Goal: Information Seeking & Learning: Learn about a topic

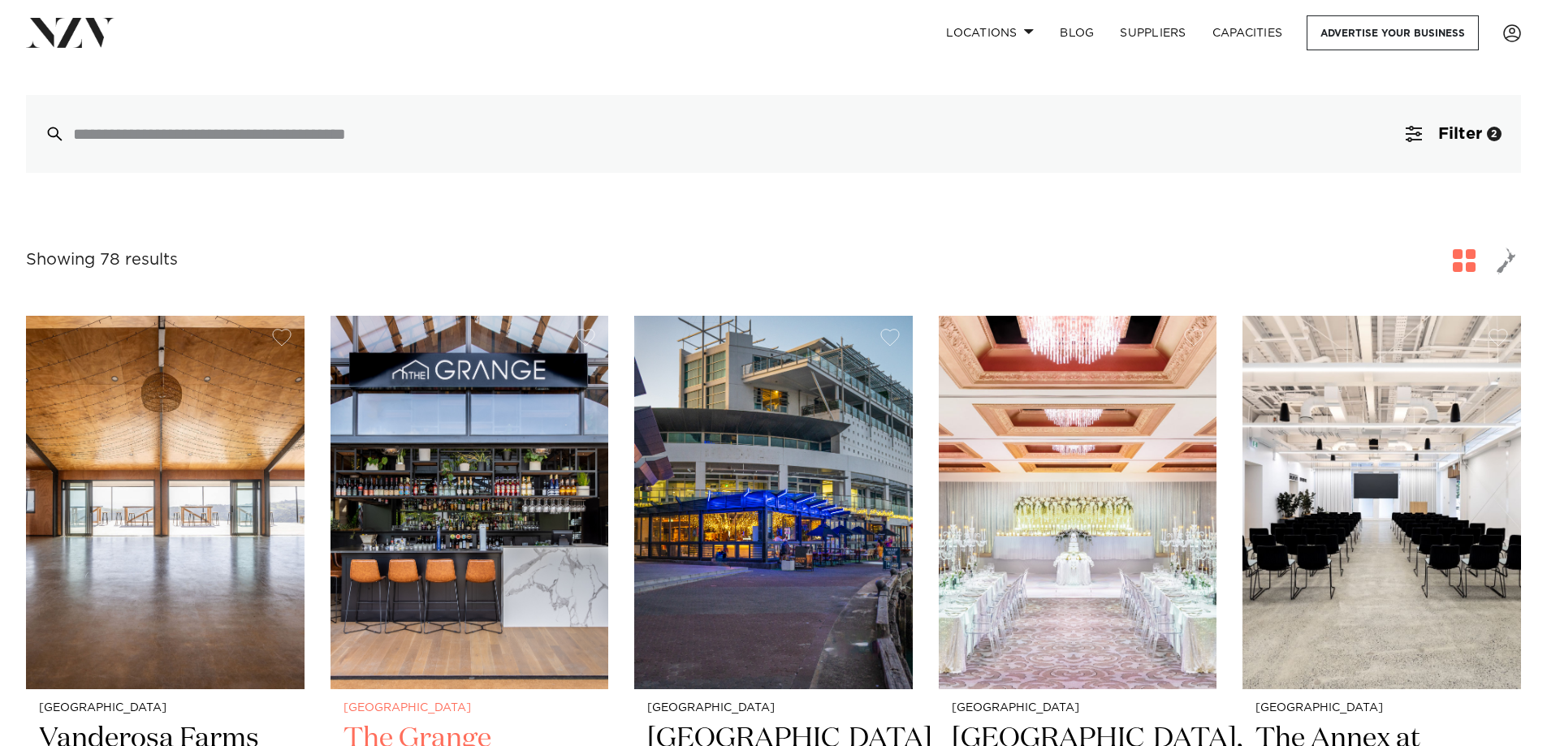
scroll to position [244, 0]
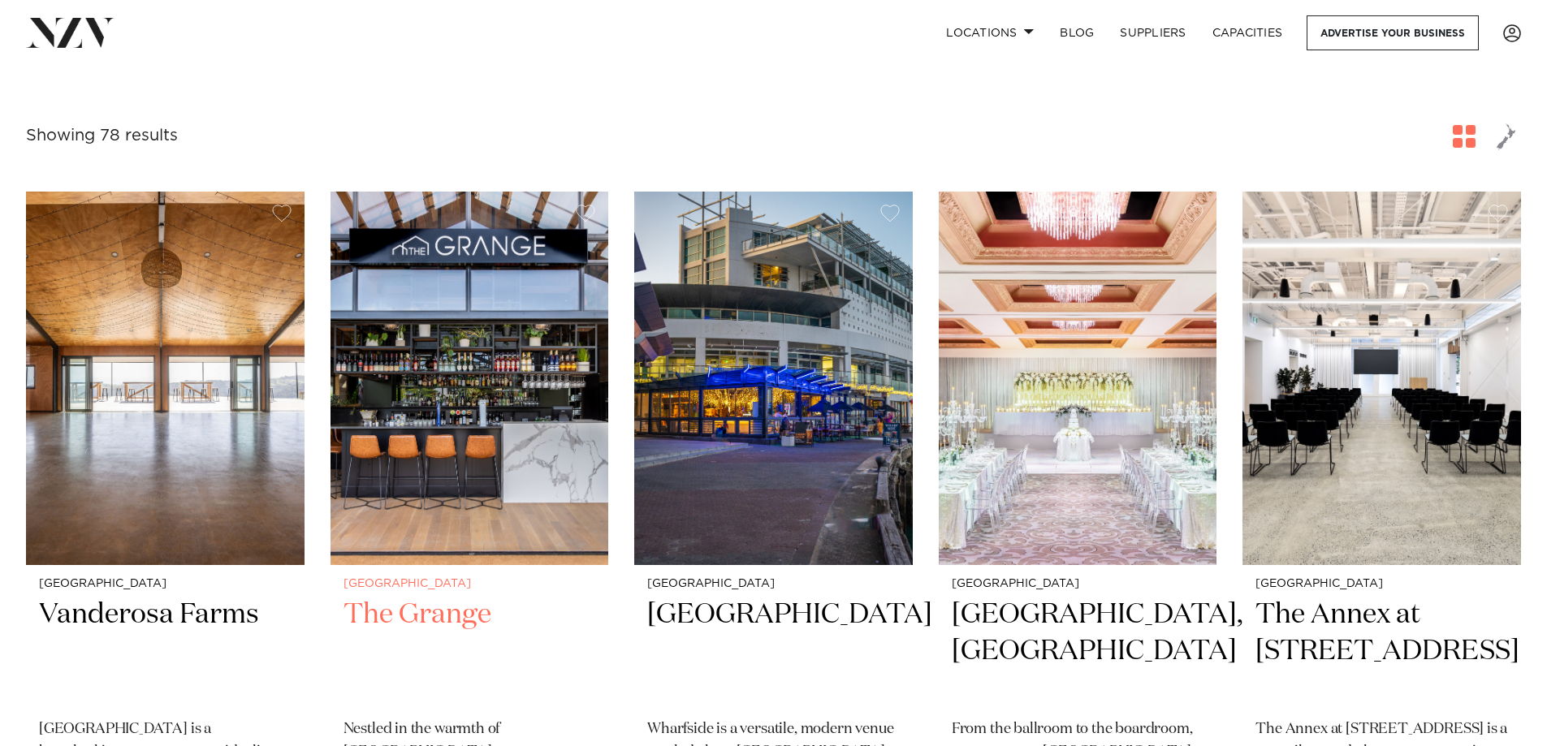
click at [437, 632] on h2 "The Grange" at bounding box center [470, 652] width 253 height 110
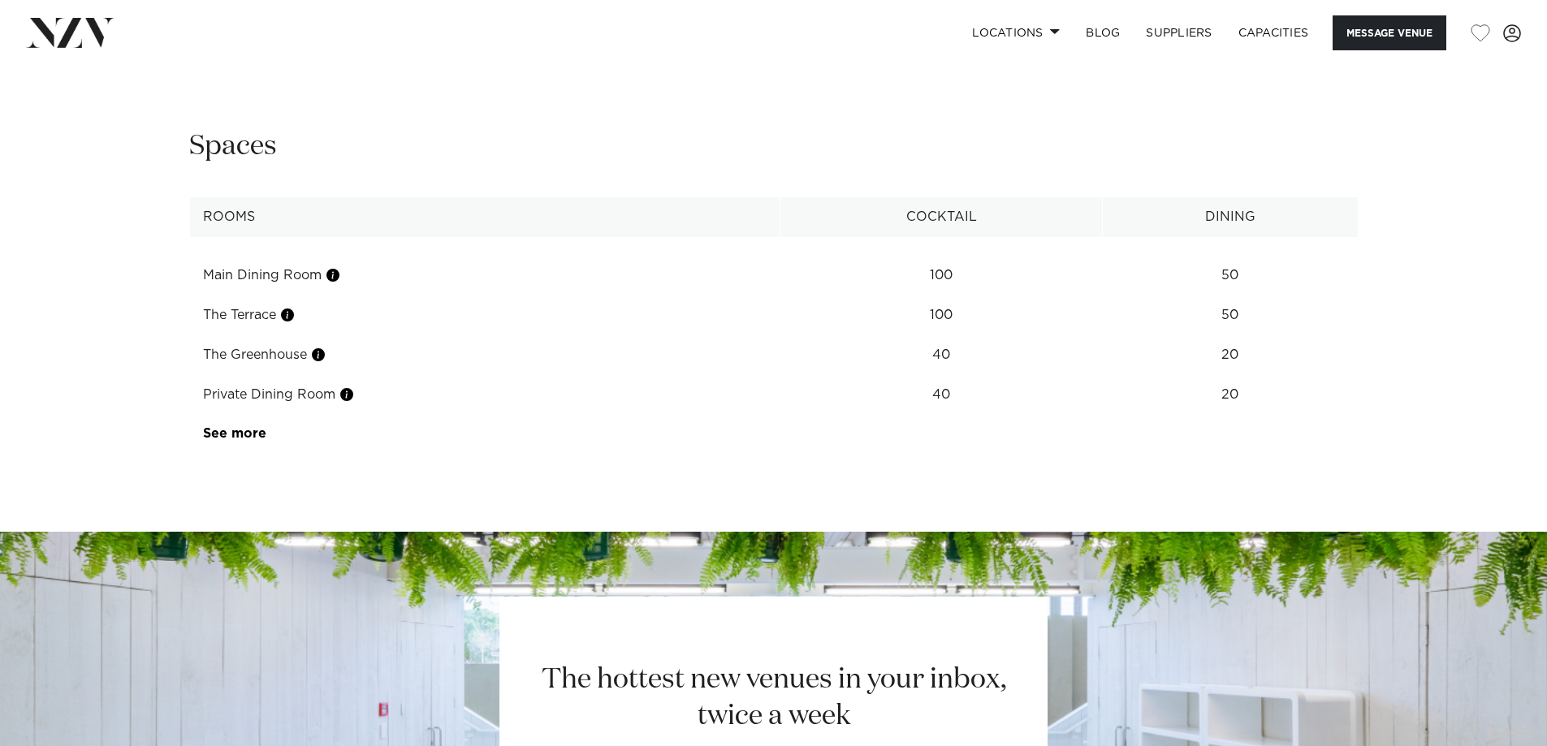
scroll to position [1505, 0]
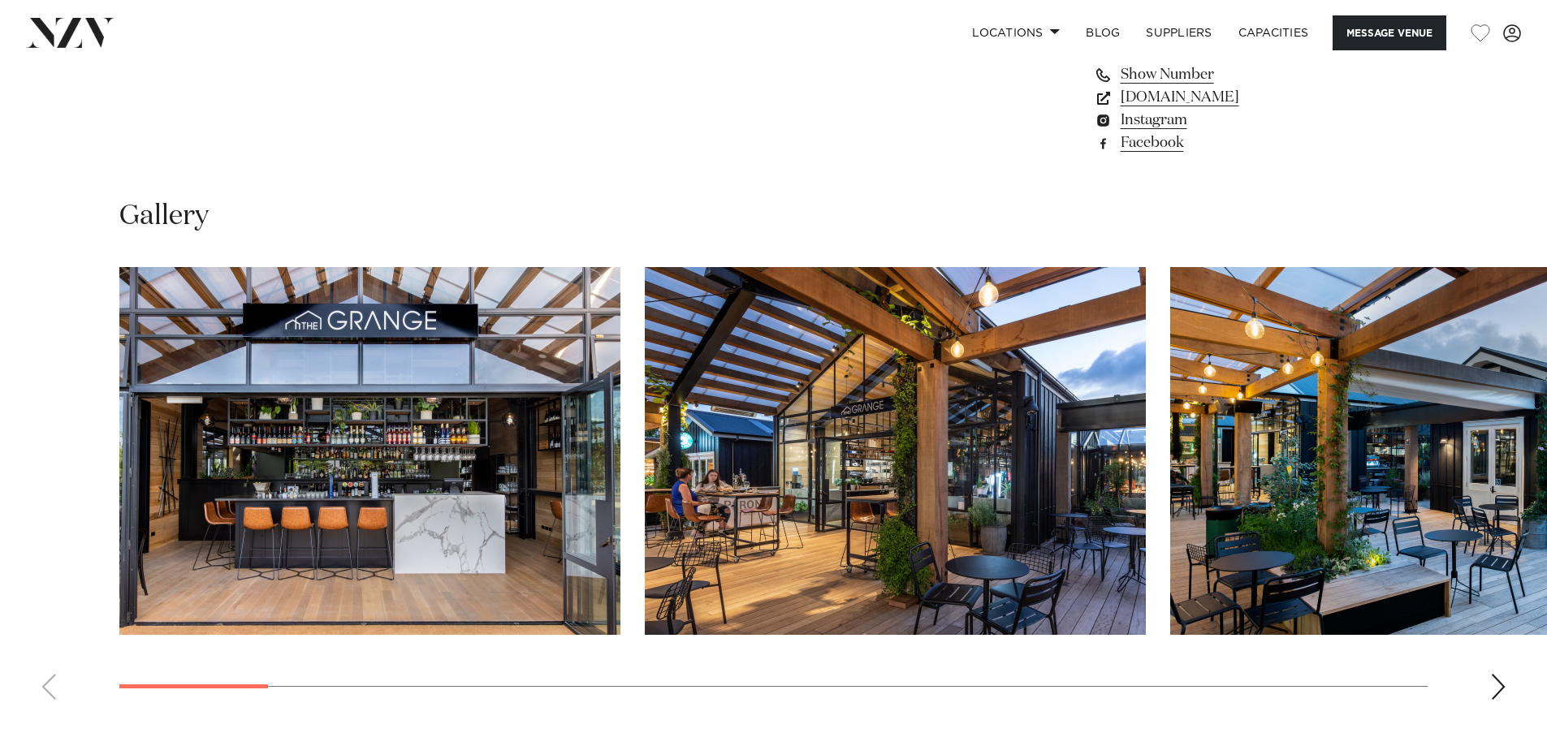
click at [1503, 674] on div "Next slide" at bounding box center [1498, 687] width 16 height 26
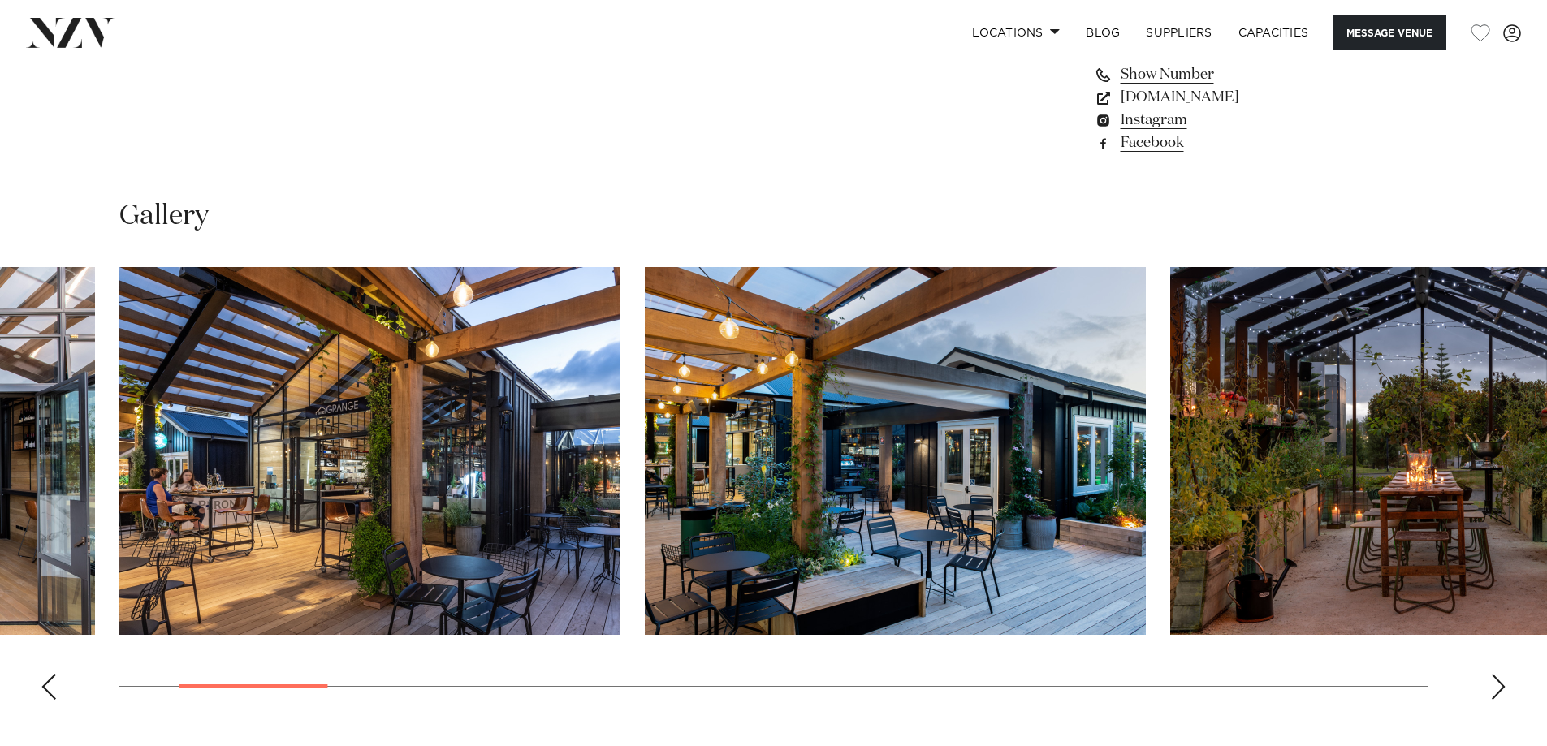
click at [1503, 674] on div "Next slide" at bounding box center [1498, 687] width 16 height 26
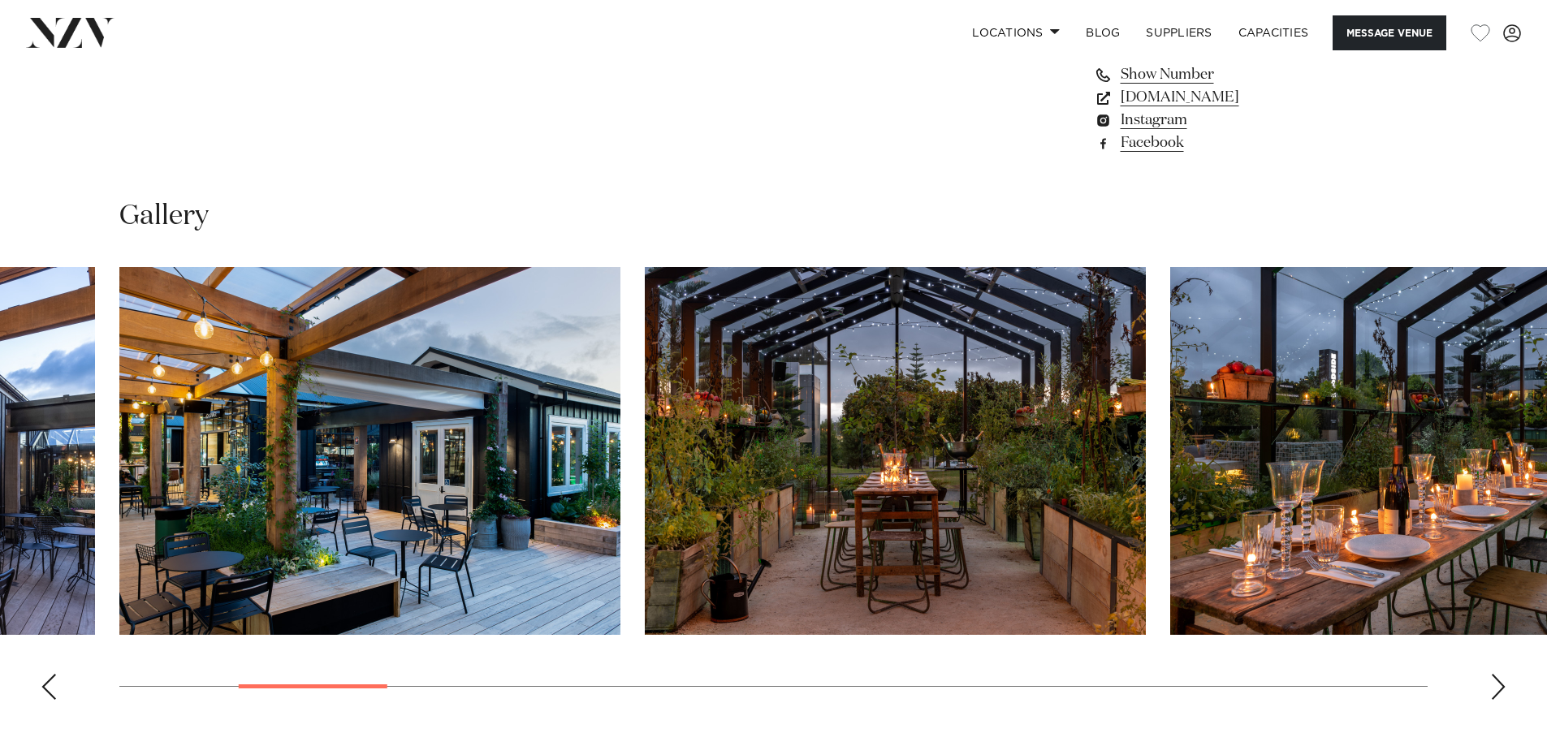
click at [1503, 674] on div "Next slide" at bounding box center [1498, 687] width 16 height 26
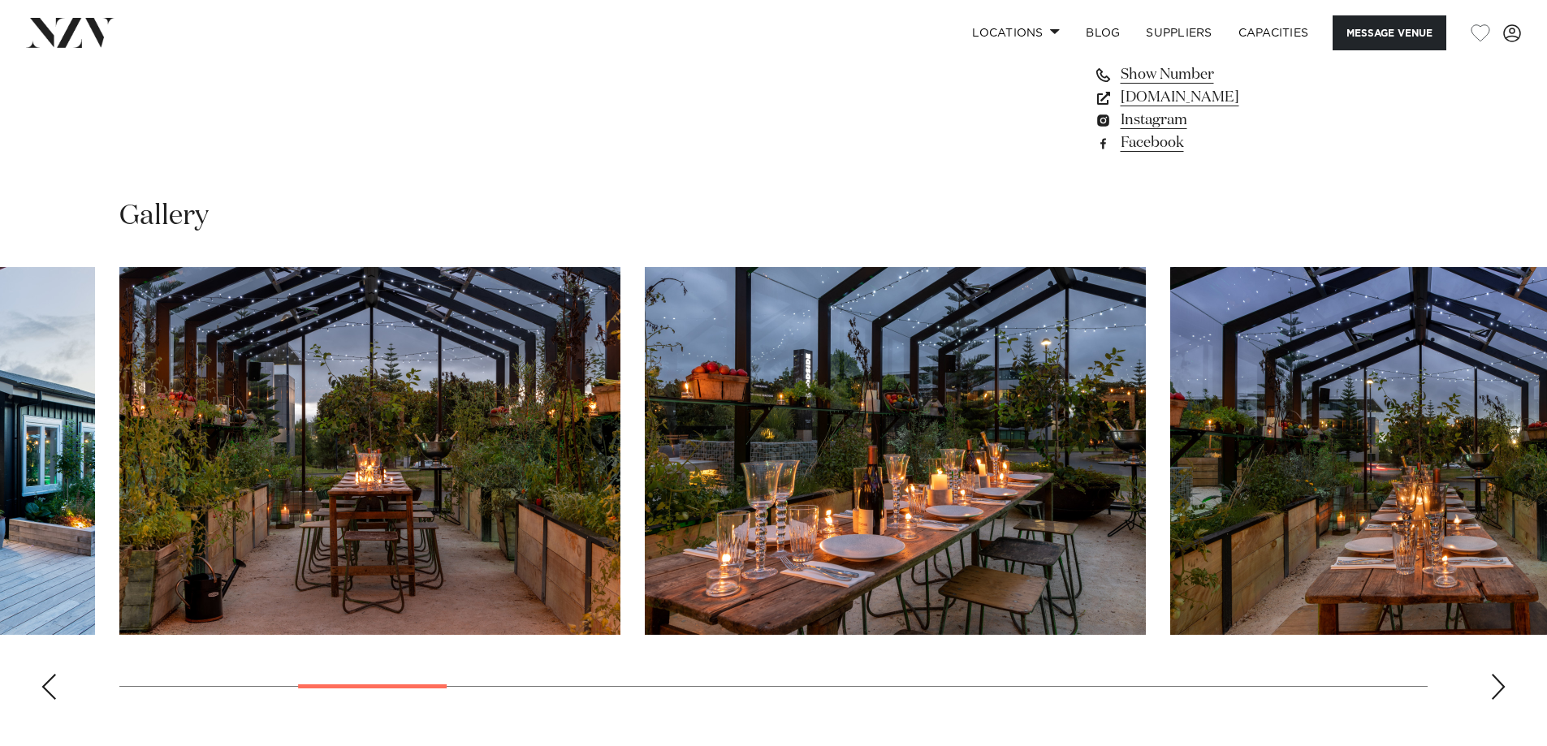
click at [1503, 674] on div "Next slide" at bounding box center [1498, 687] width 16 height 26
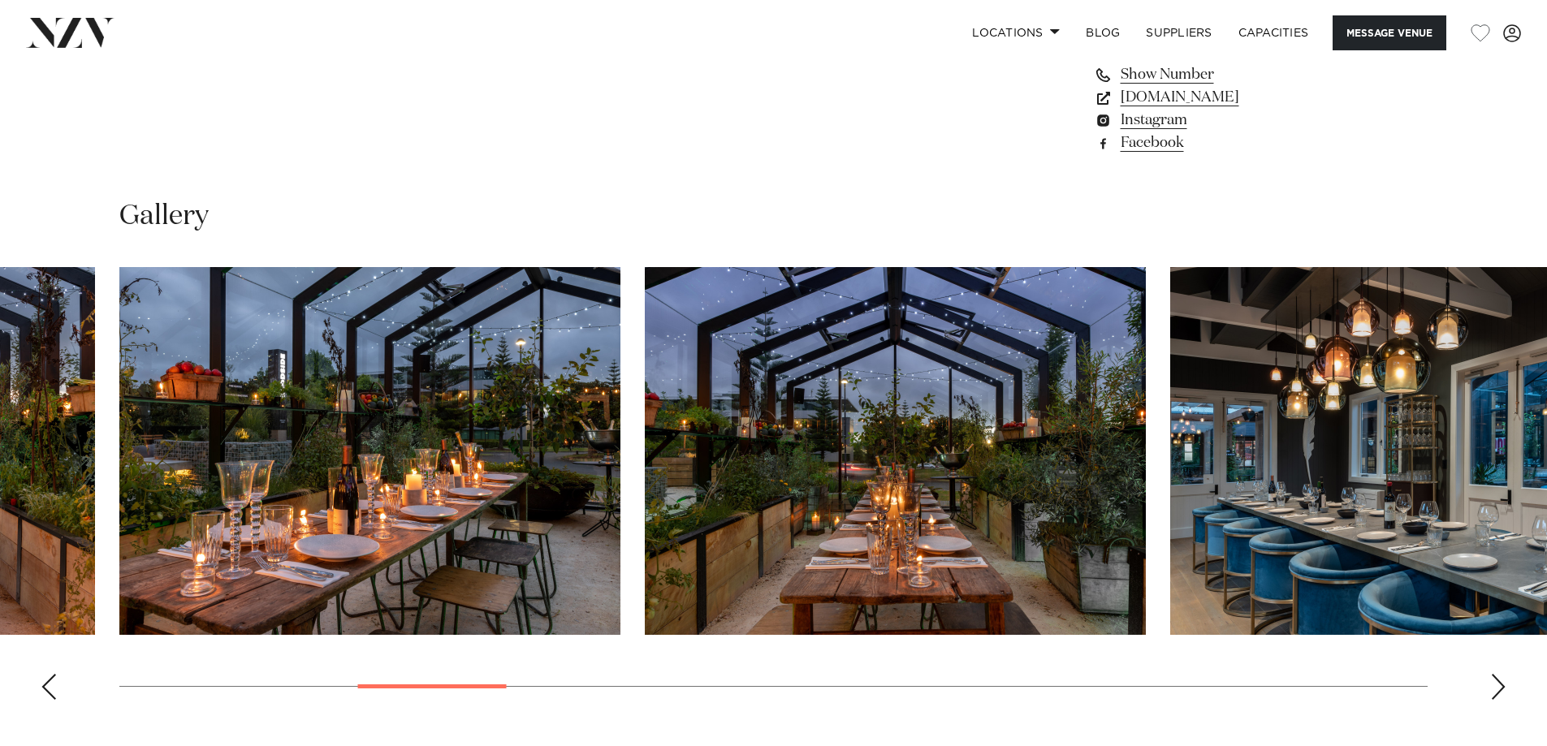
click at [1503, 674] on div "Next slide" at bounding box center [1498, 687] width 16 height 26
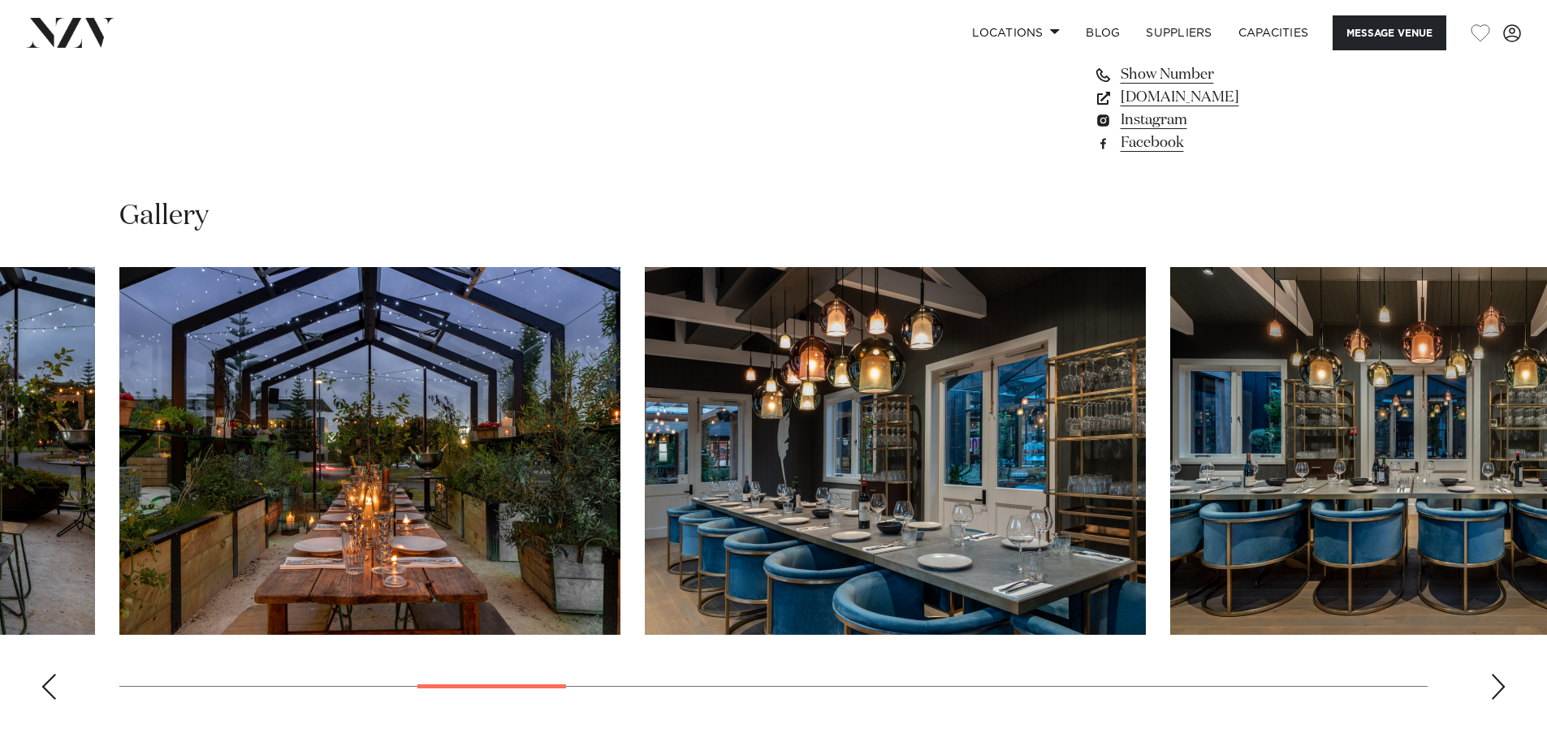
click at [1503, 674] on div "Next slide" at bounding box center [1498, 687] width 16 height 26
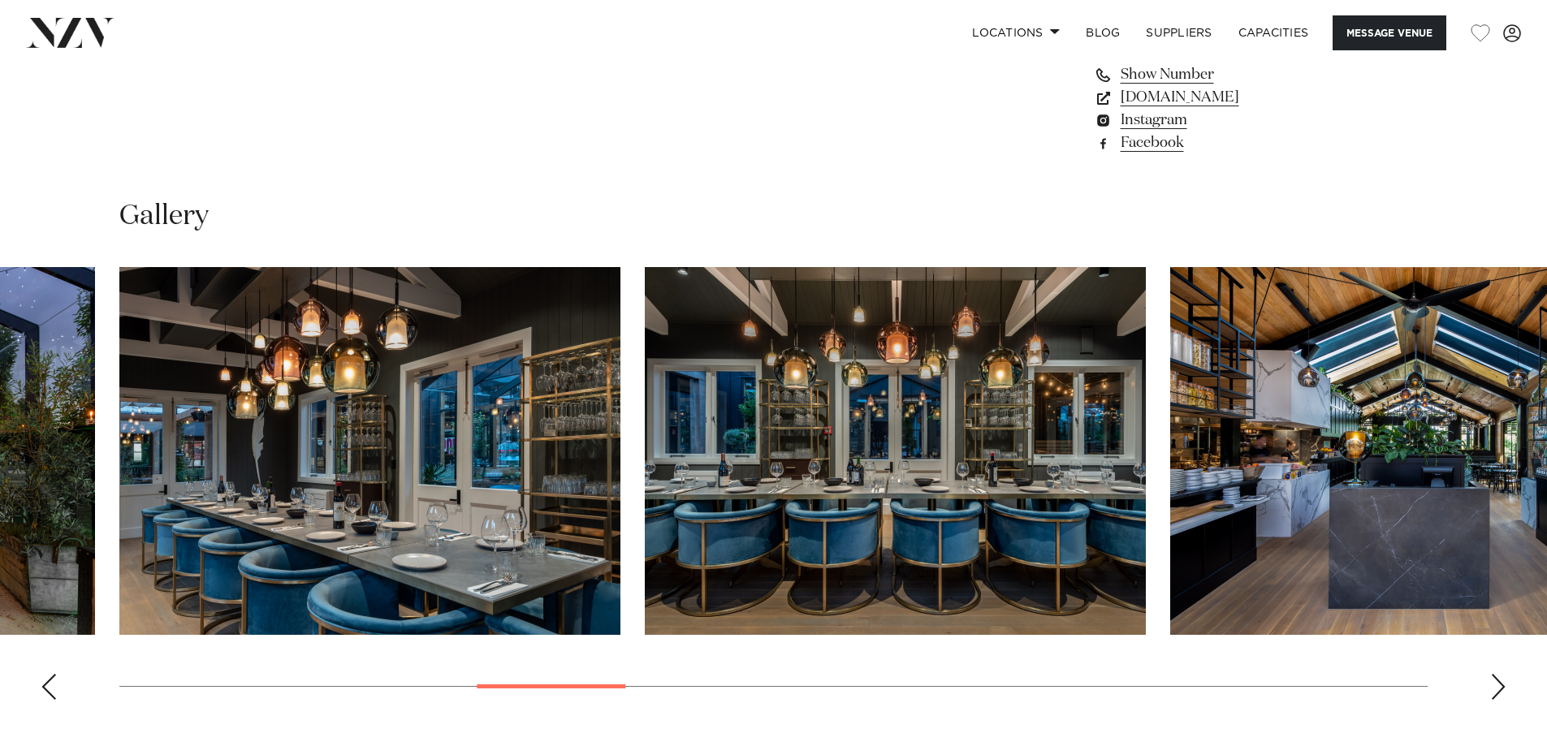
click at [1503, 674] on div "Next slide" at bounding box center [1498, 687] width 16 height 26
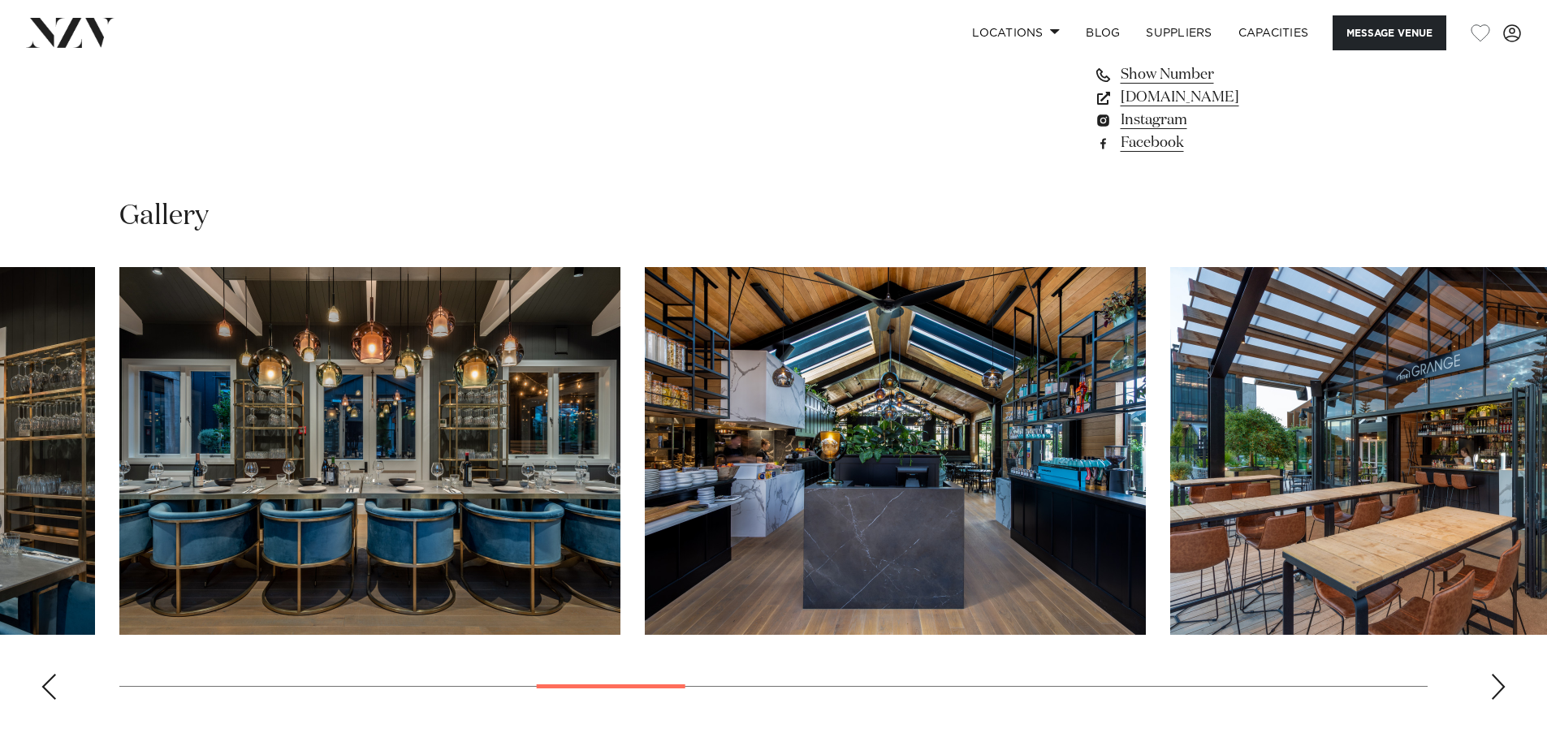
click at [1503, 674] on div "Next slide" at bounding box center [1498, 687] width 16 height 26
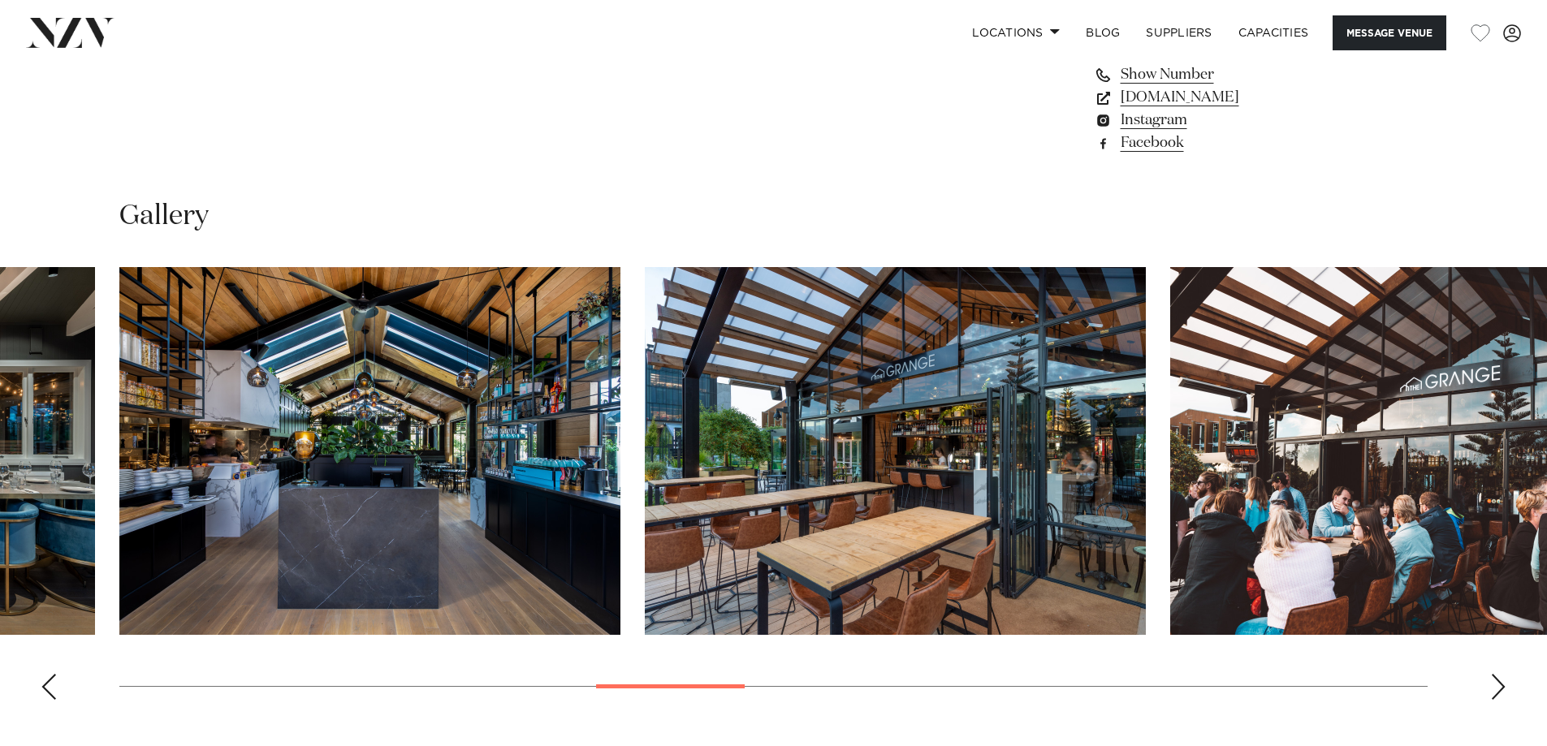
click at [1503, 674] on div "Next slide" at bounding box center [1498, 687] width 16 height 26
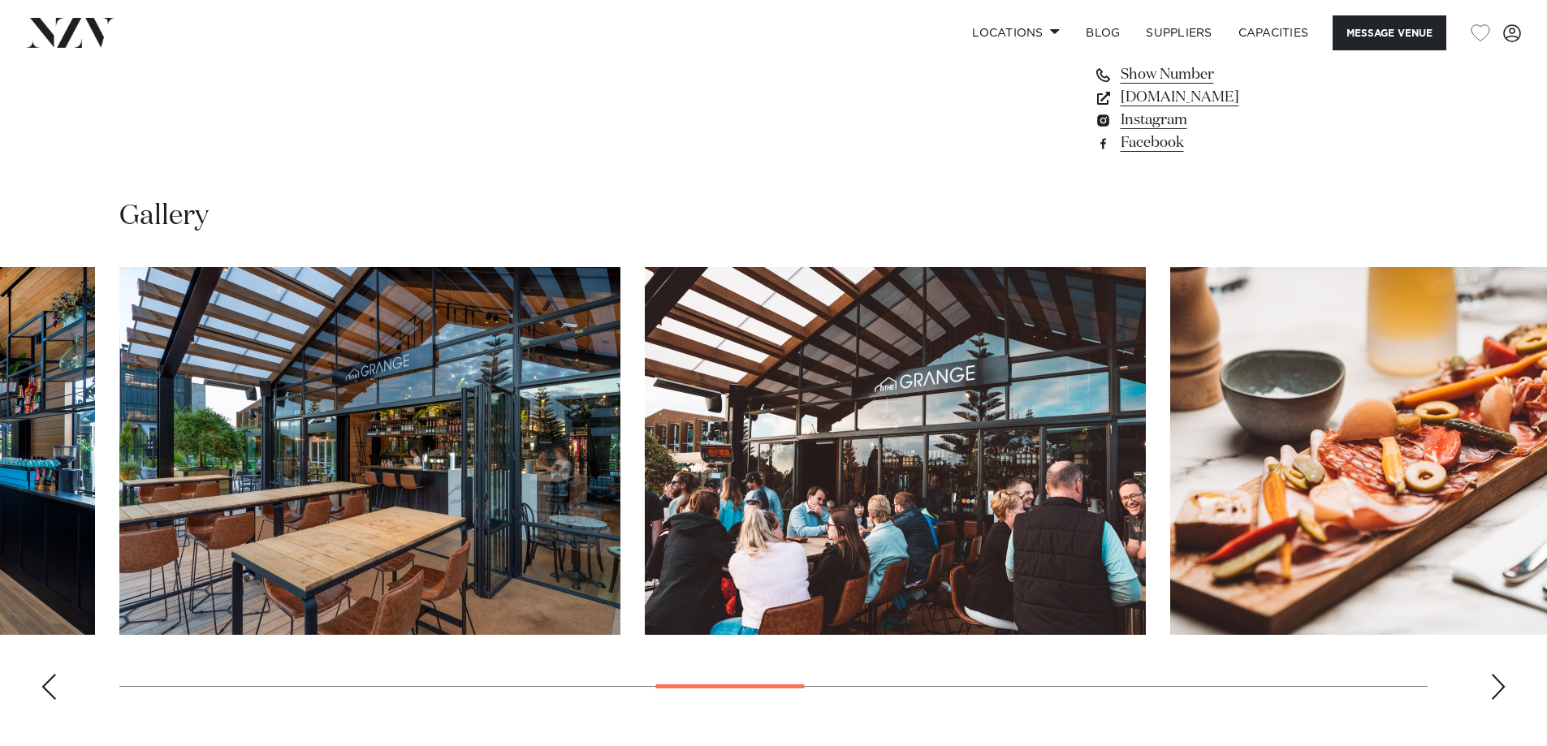
click at [1503, 674] on div "Next slide" at bounding box center [1498, 687] width 16 height 26
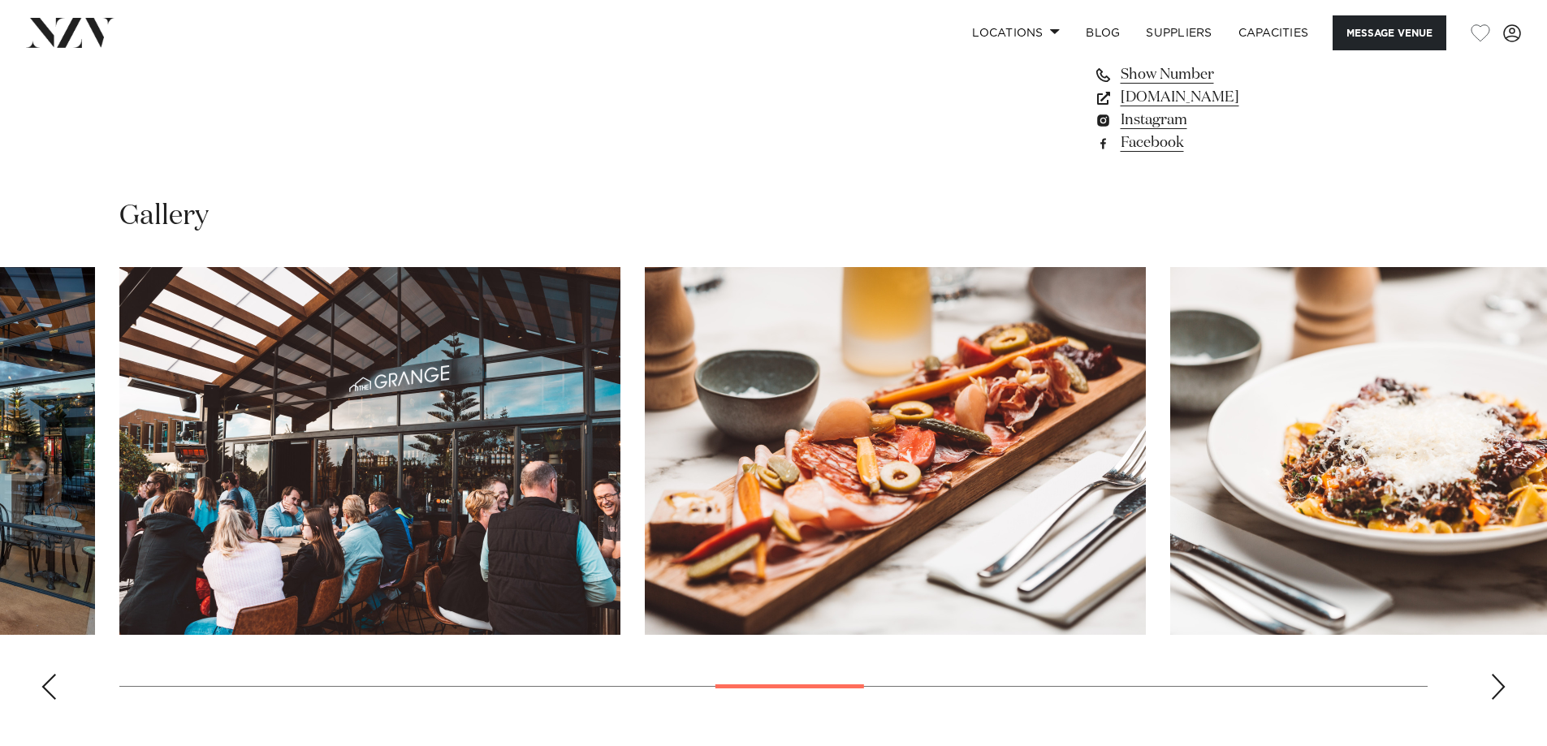
click at [1503, 674] on div "Next slide" at bounding box center [1498, 687] width 16 height 26
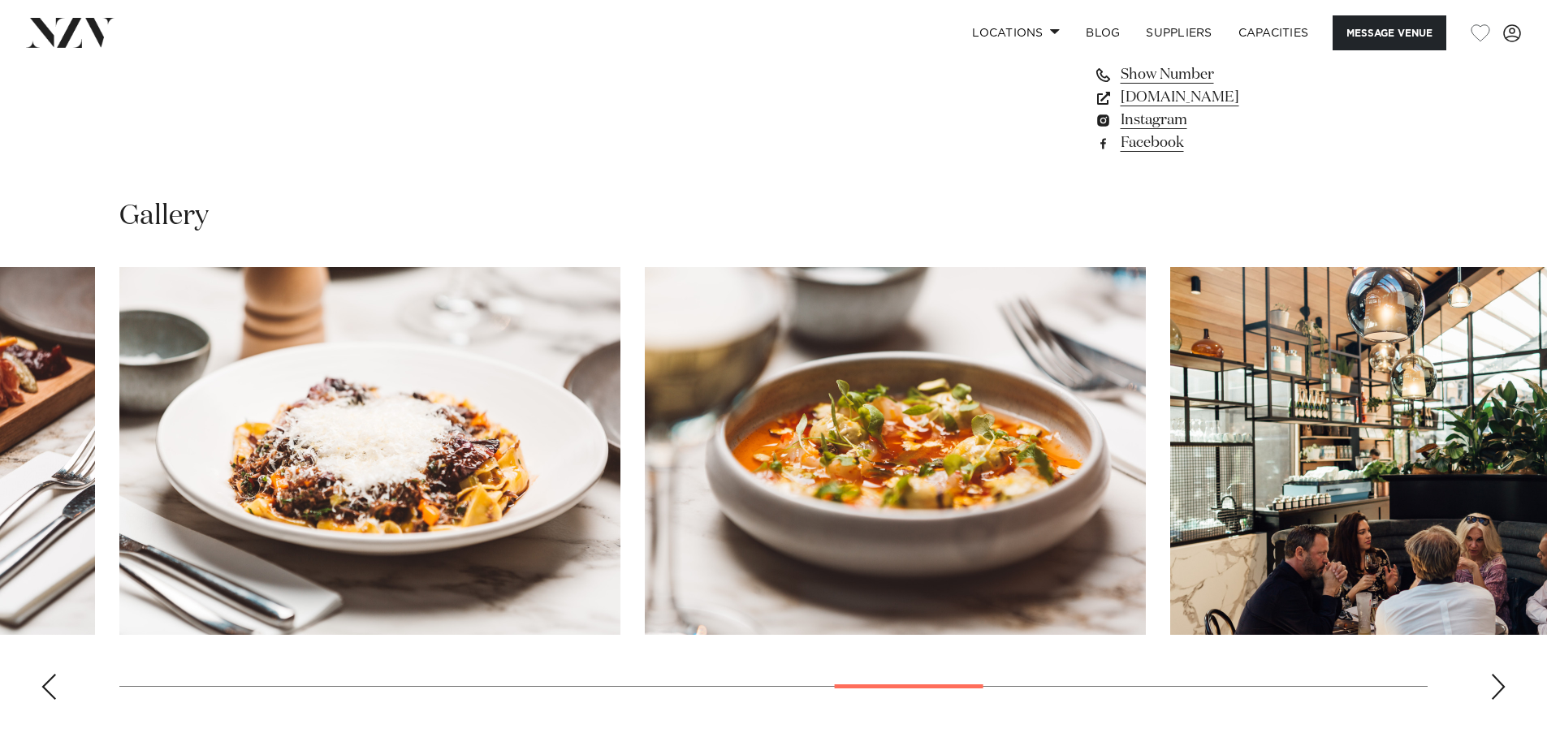
click at [1503, 674] on div "Next slide" at bounding box center [1498, 687] width 16 height 26
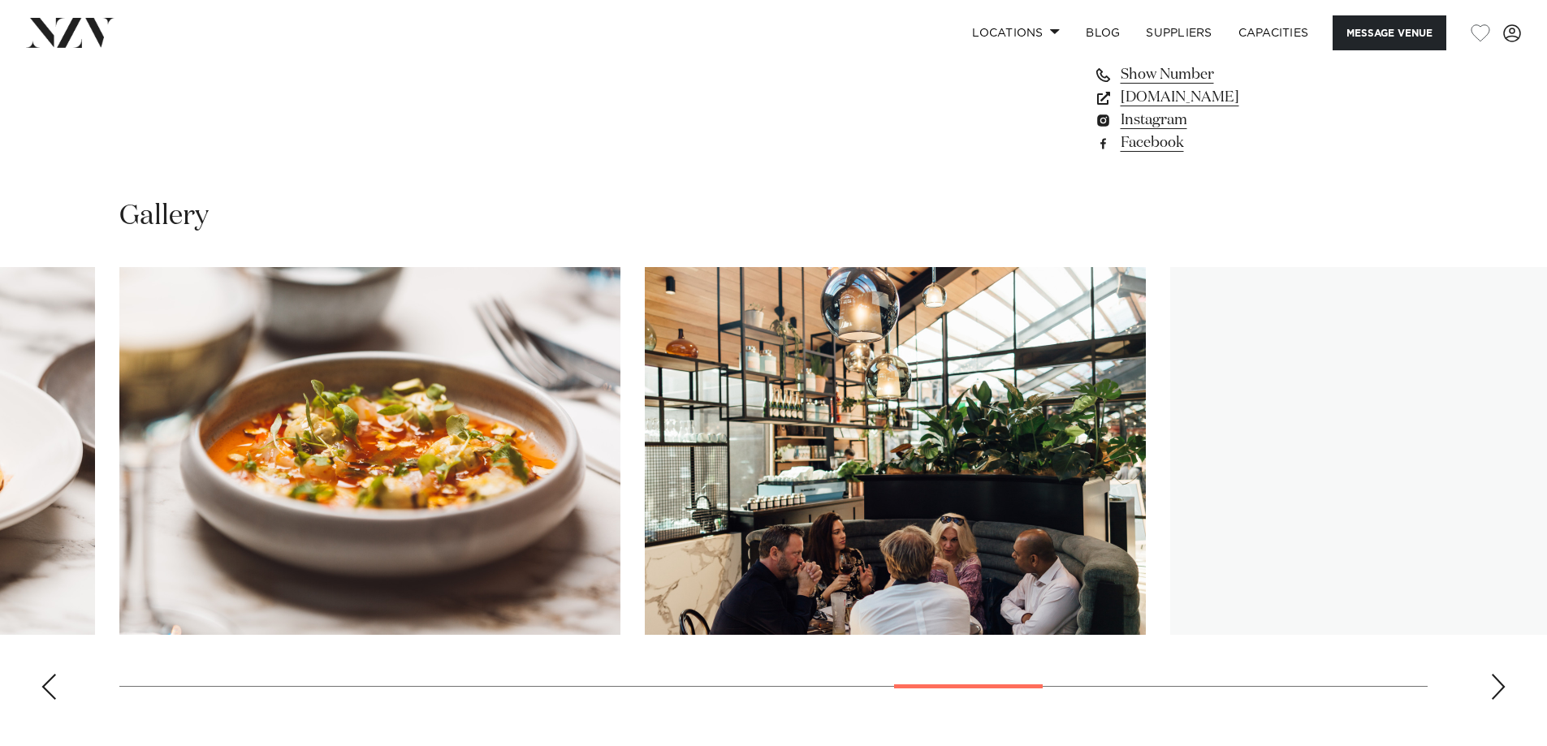
click at [1503, 674] on div "Next slide" at bounding box center [1498, 687] width 16 height 26
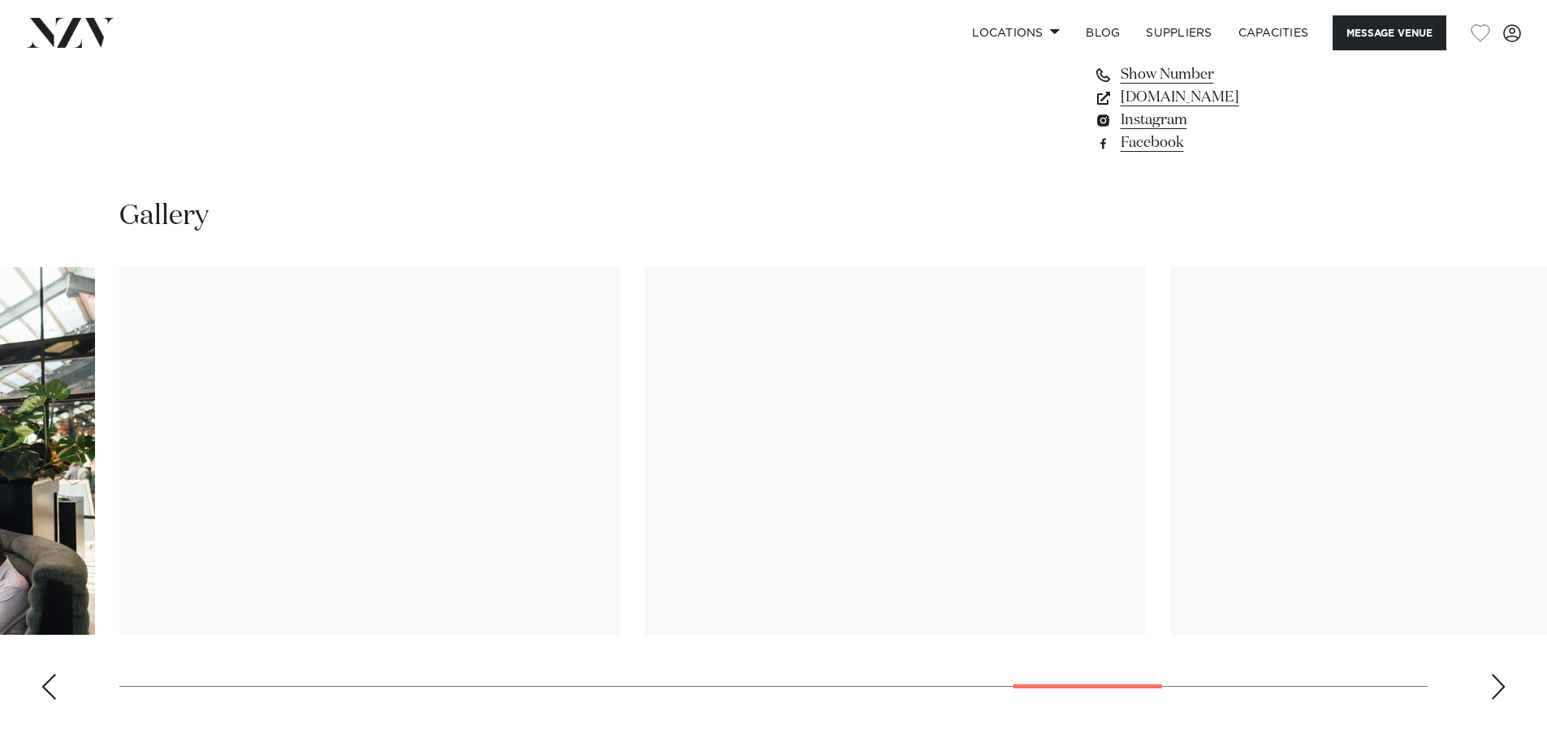
click at [1503, 674] on div "Next slide" at bounding box center [1498, 687] width 16 height 26
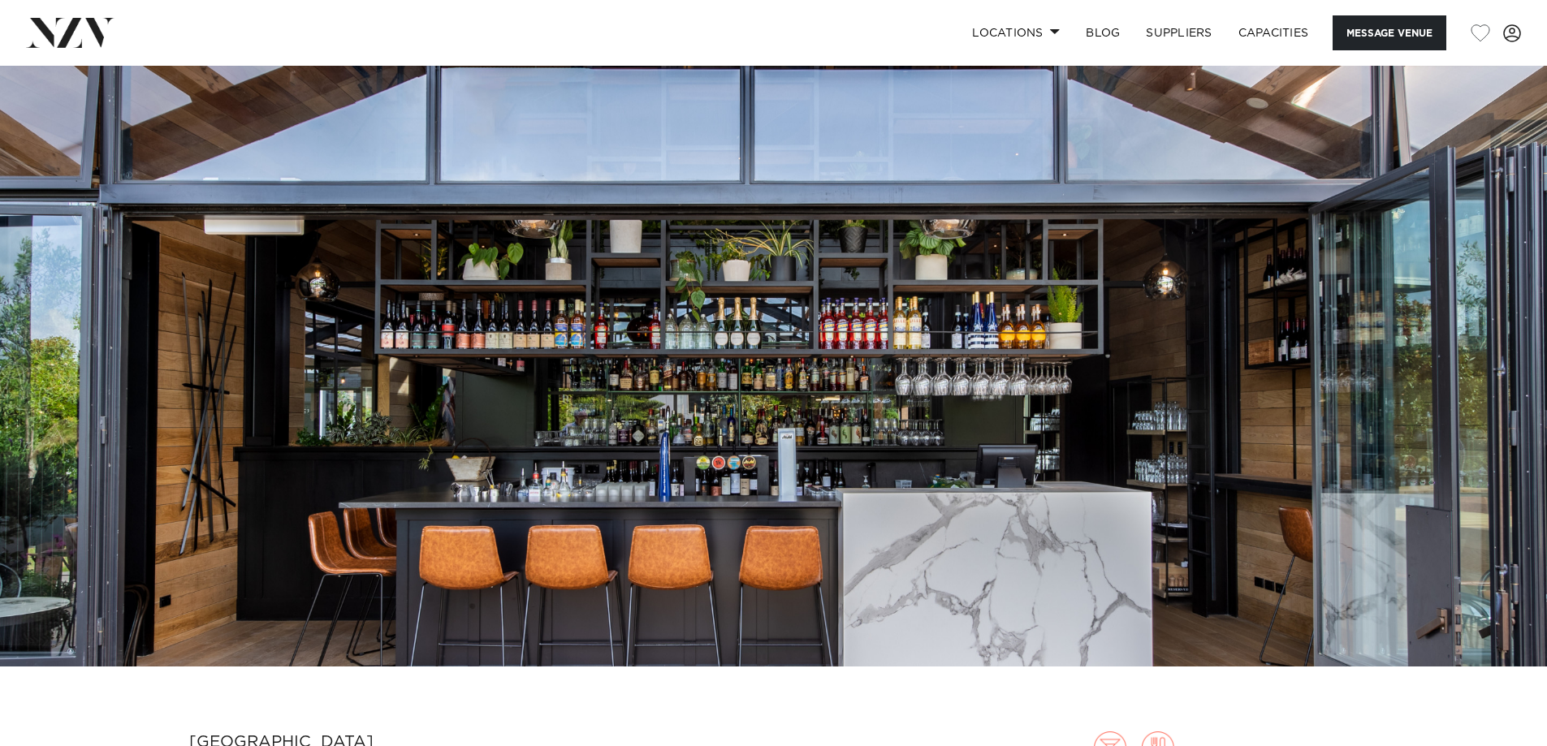
scroll to position [0, 0]
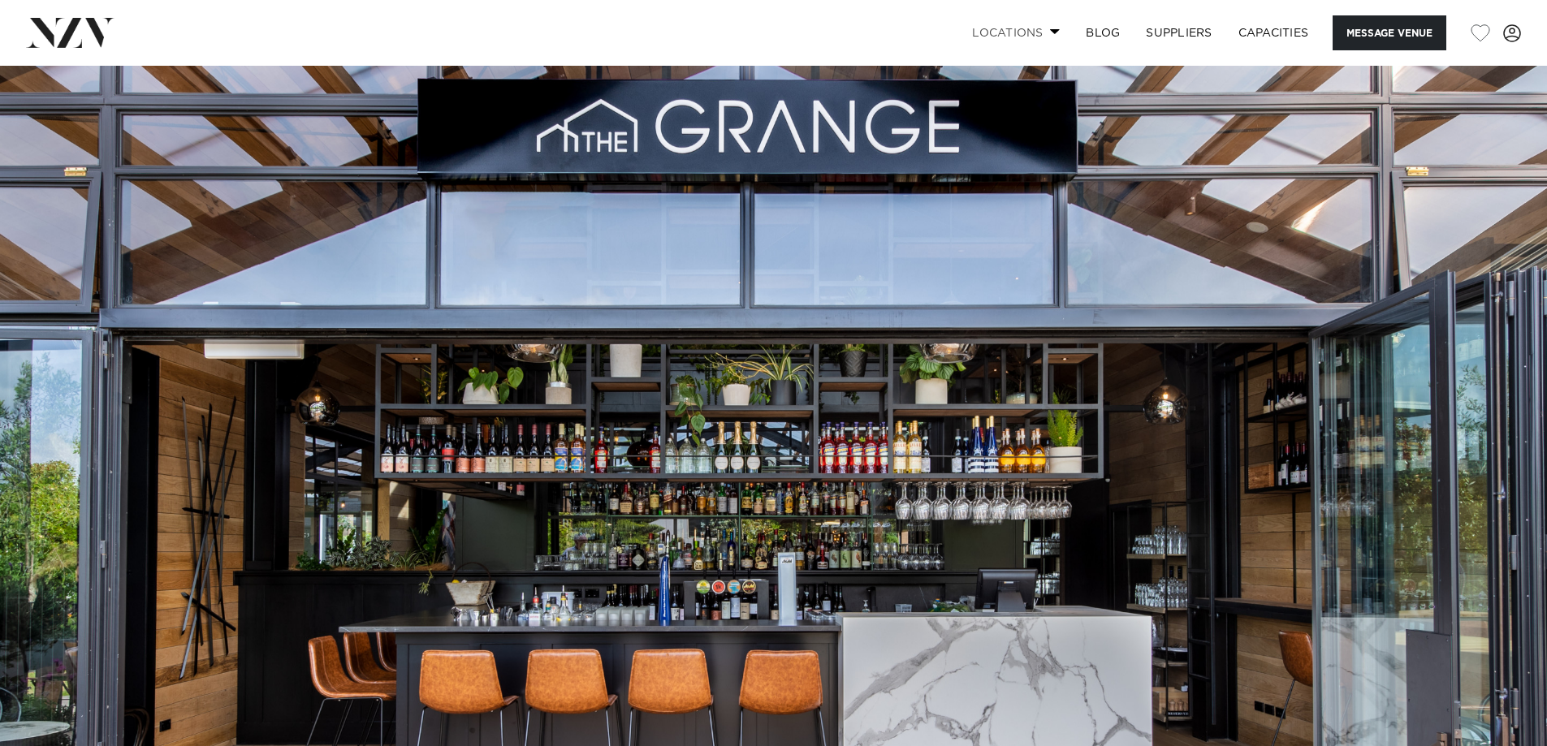
click at [1032, 19] on link "Locations" at bounding box center [1016, 32] width 114 height 35
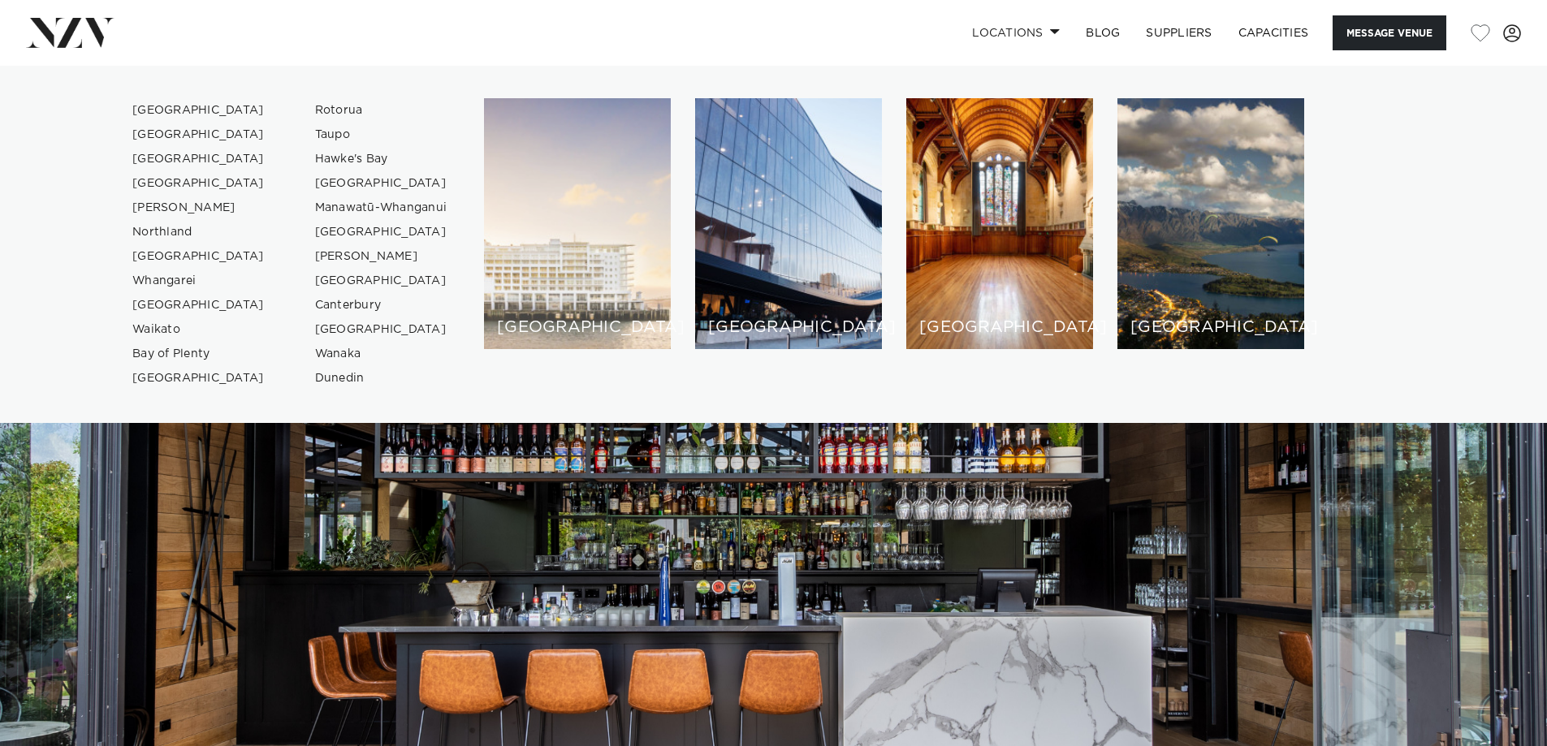
click at [602, 247] on div "[GEOGRAPHIC_DATA]" at bounding box center [577, 223] width 187 height 251
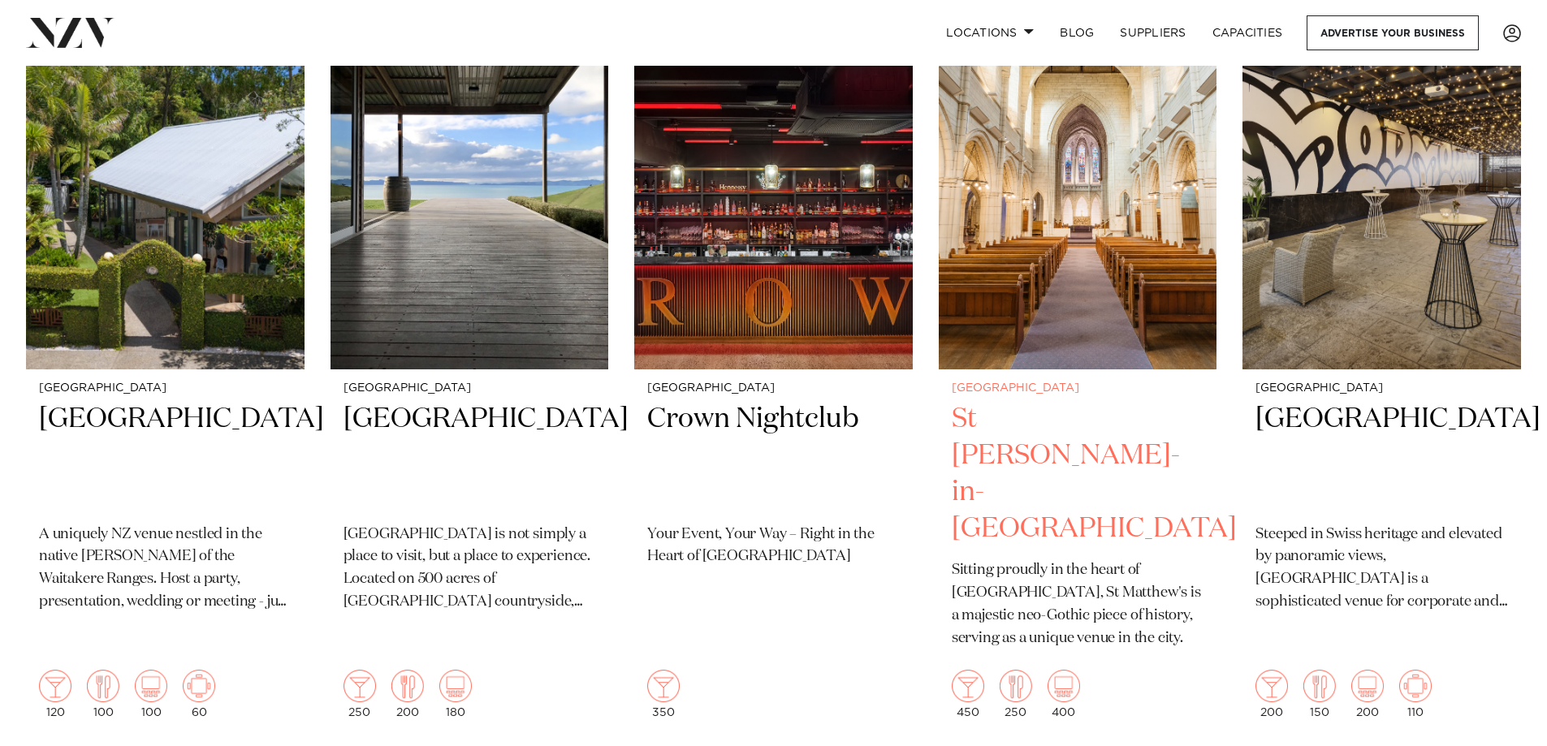
scroll to position [812, 0]
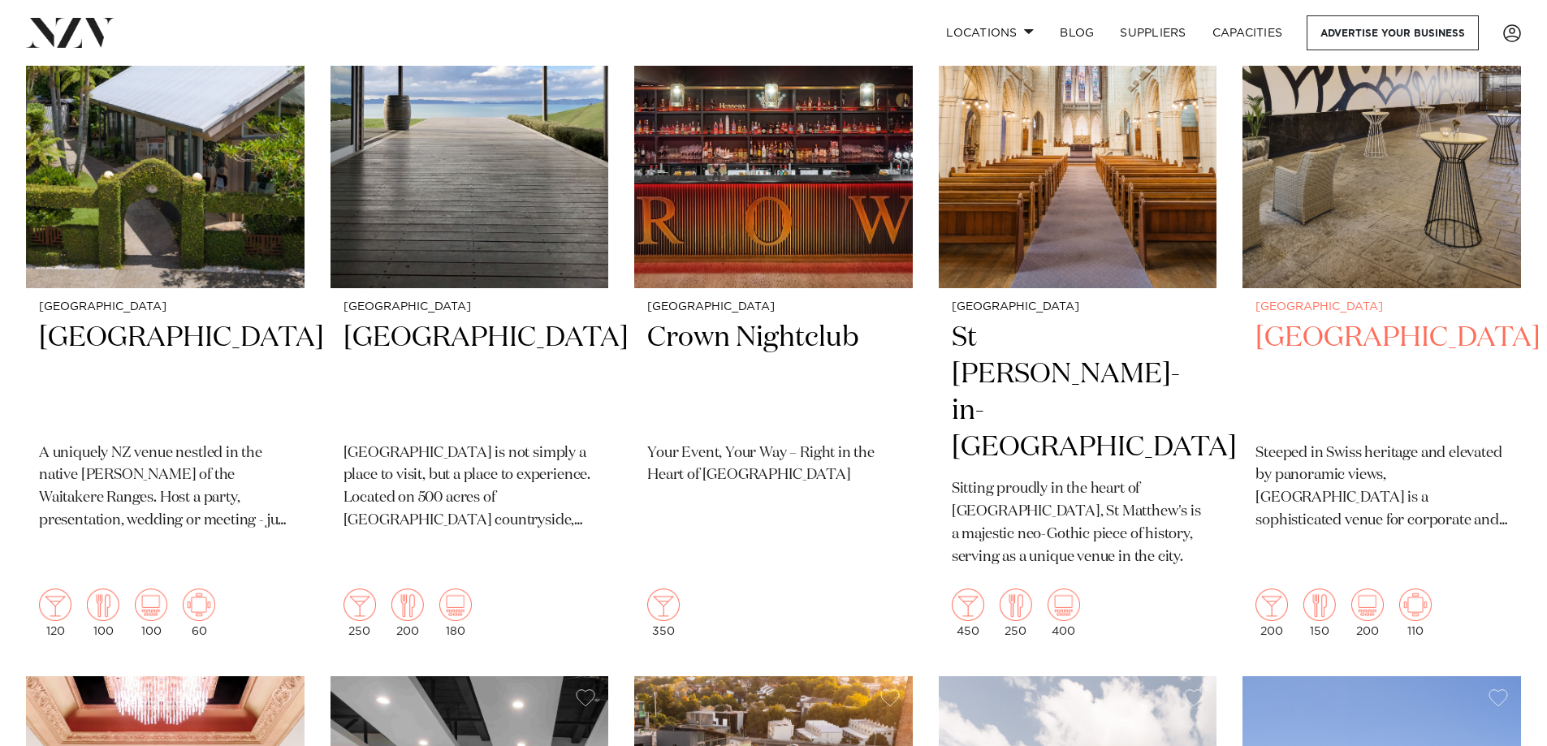
click at [1341, 339] on h2 "[GEOGRAPHIC_DATA]" at bounding box center [1382, 375] width 253 height 110
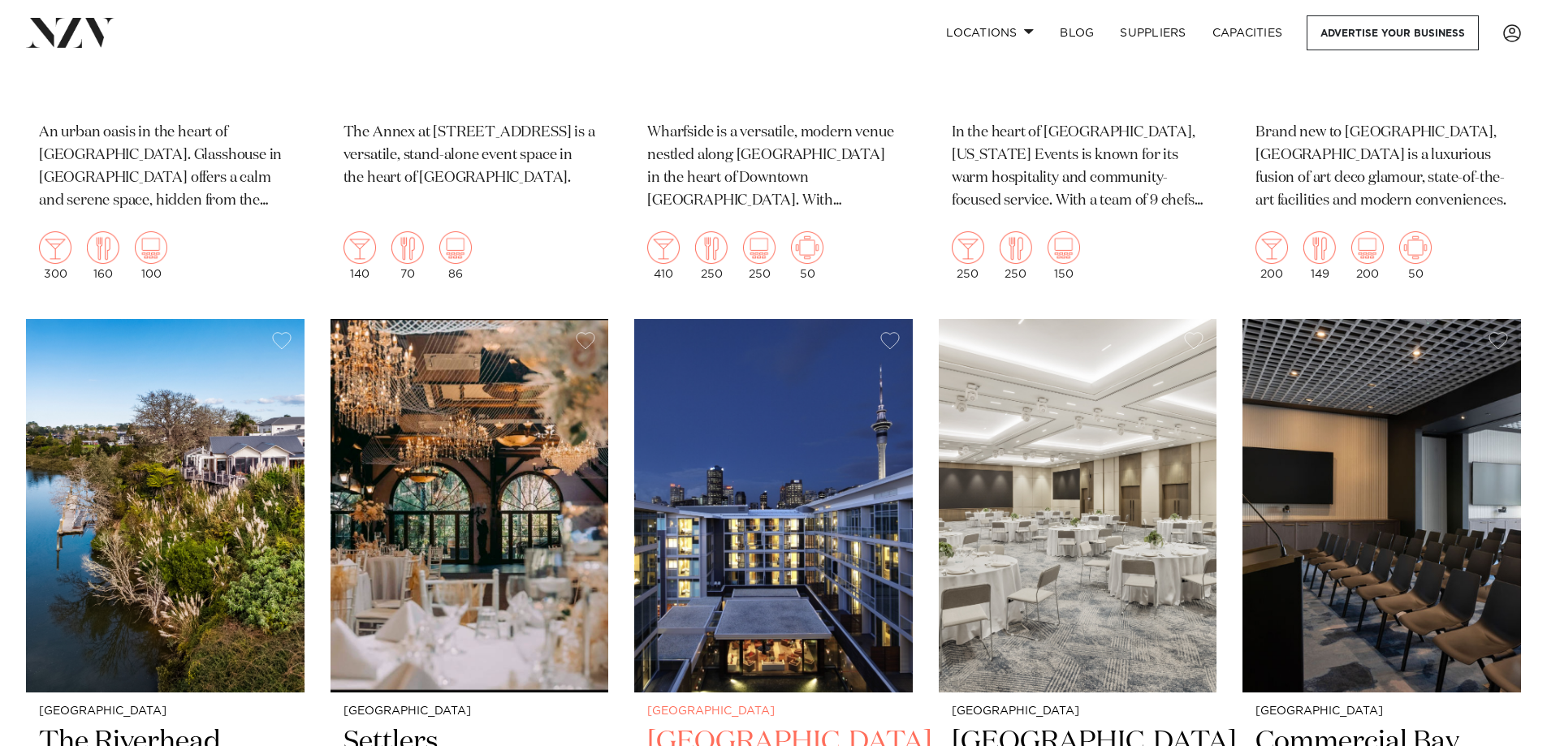
scroll to position [4224, 0]
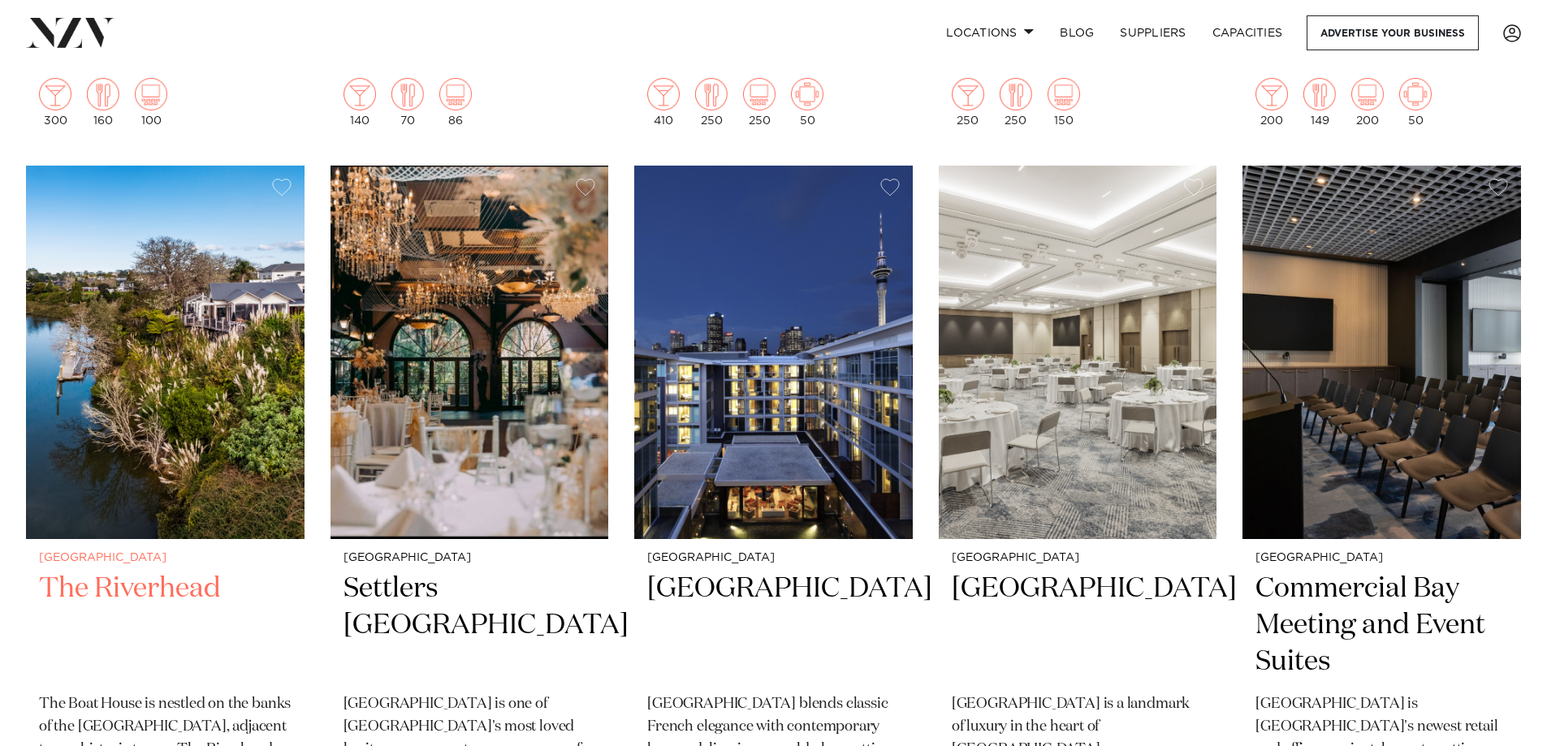
click at [145, 552] on small "[GEOGRAPHIC_DATA]" at bounding box center [165, 558] width 253 height 12
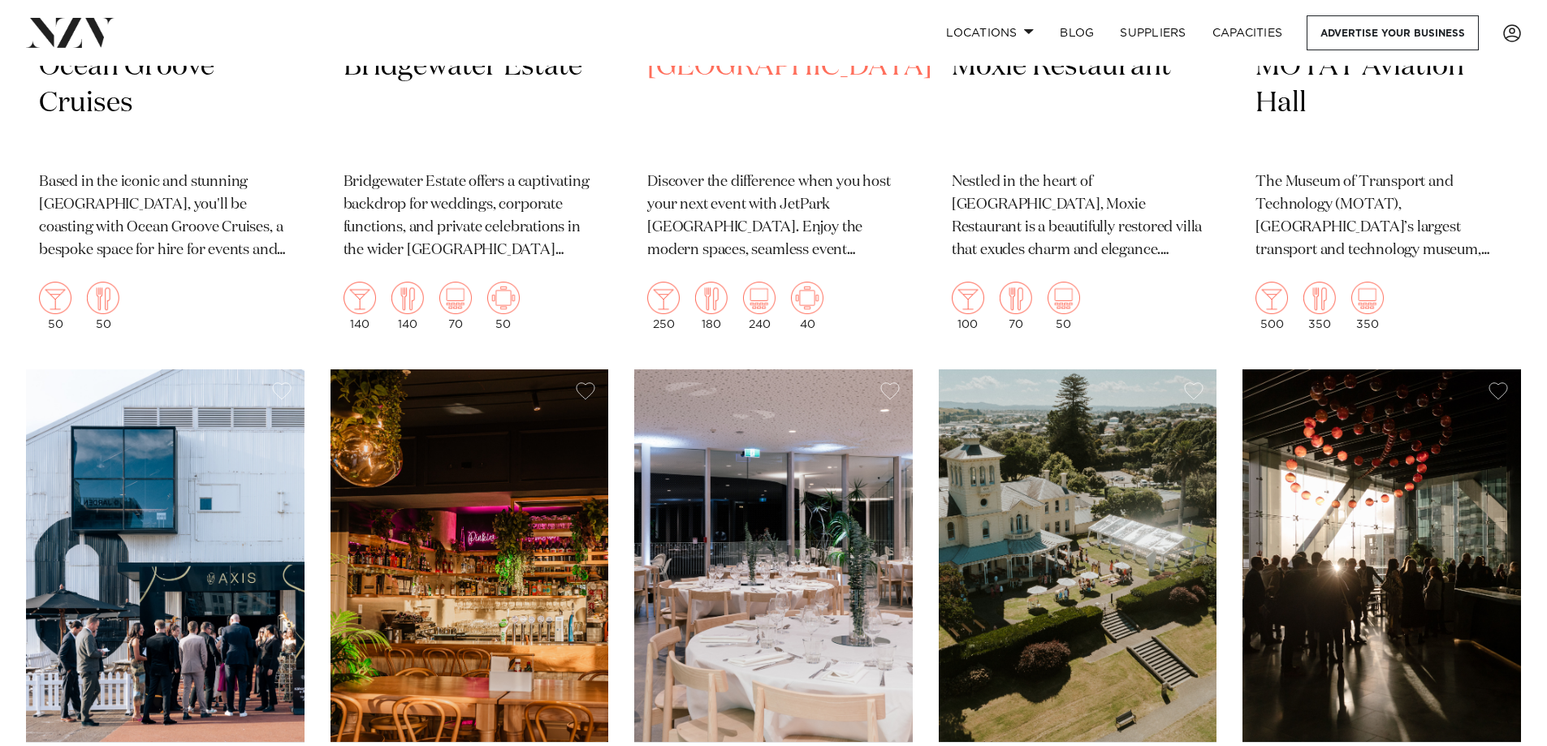
scroll to position [9341, 0]
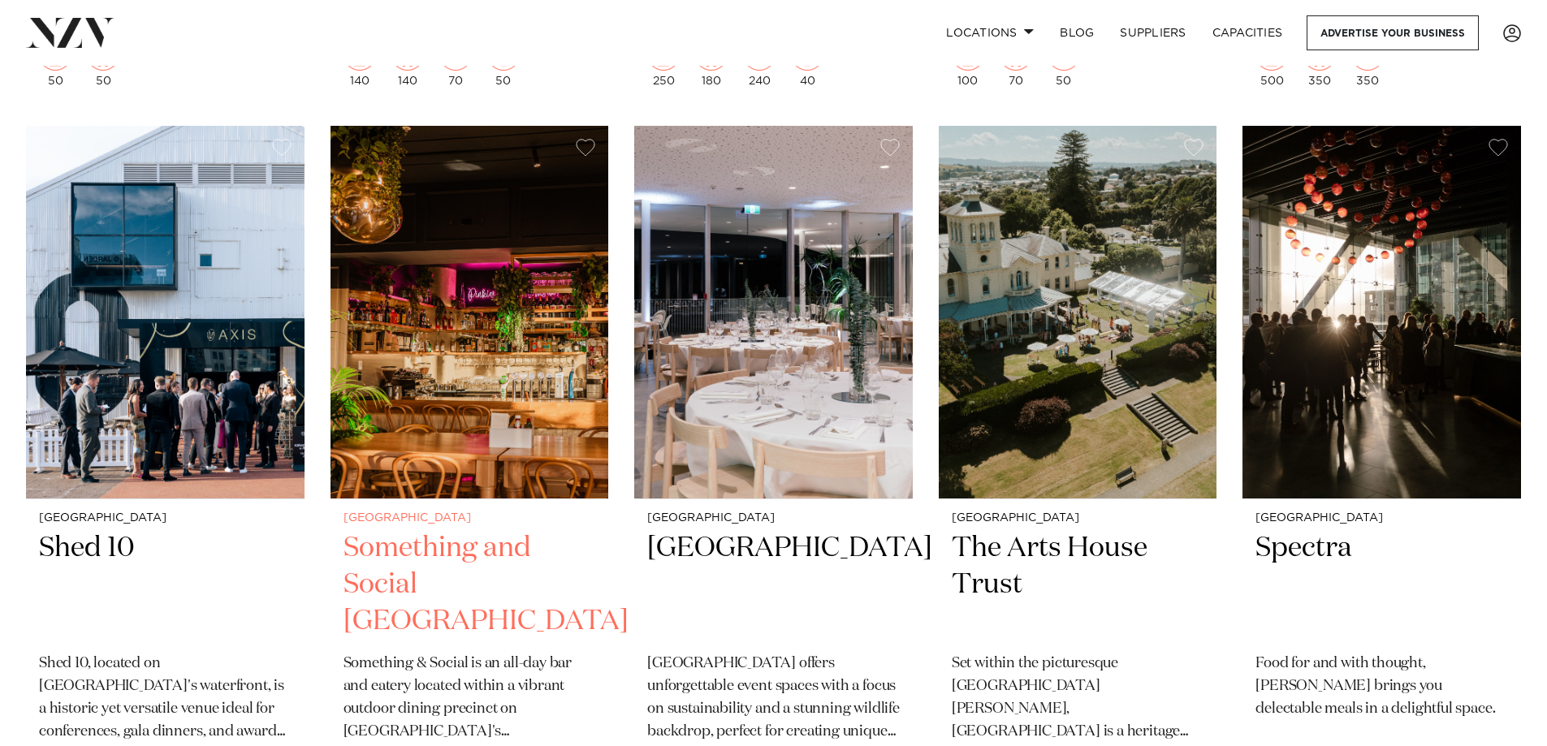
click at [431, 530] on h2 "Something and Social Albany" at bounding box center [470, 585] width 253 height 110
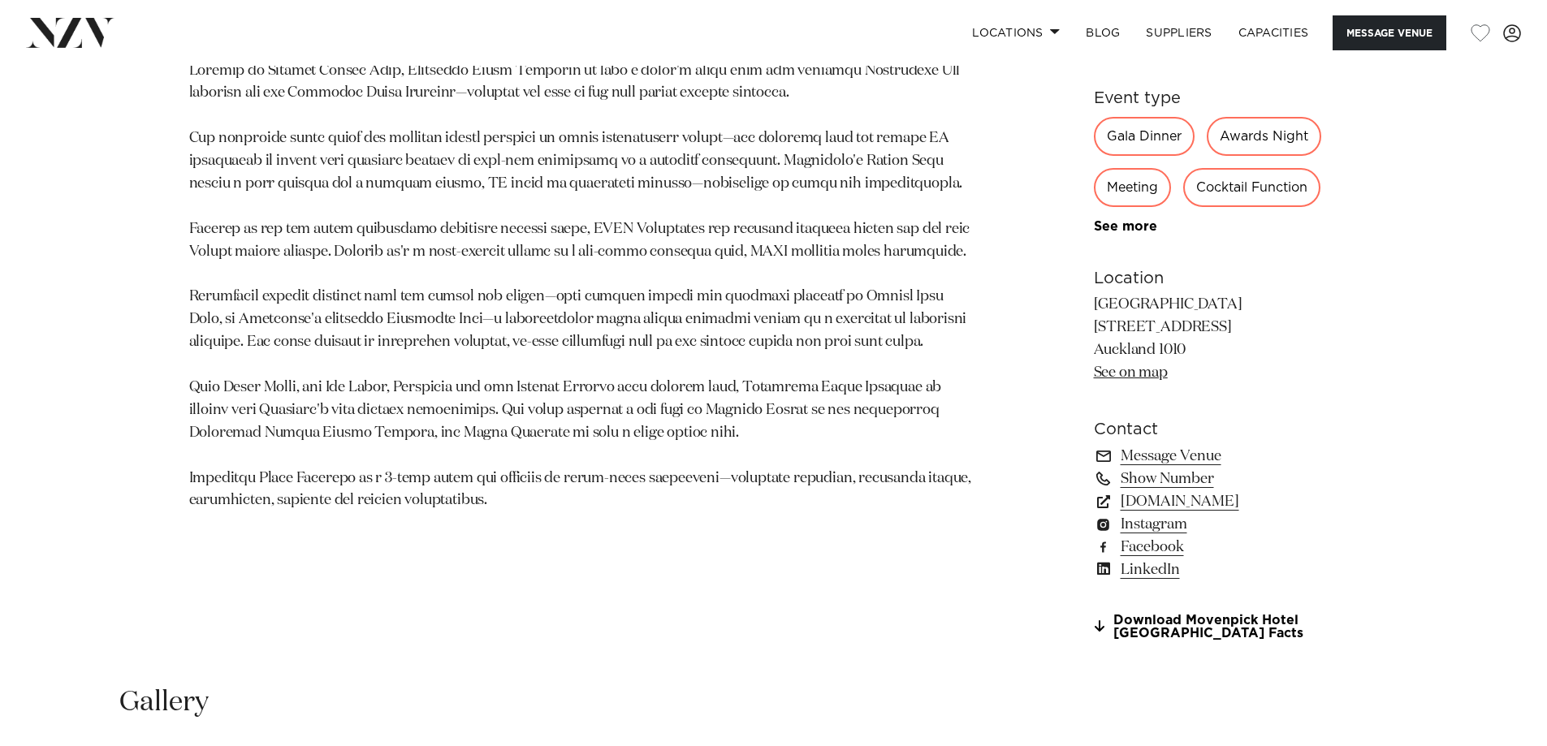
scroll to position [650, 0]
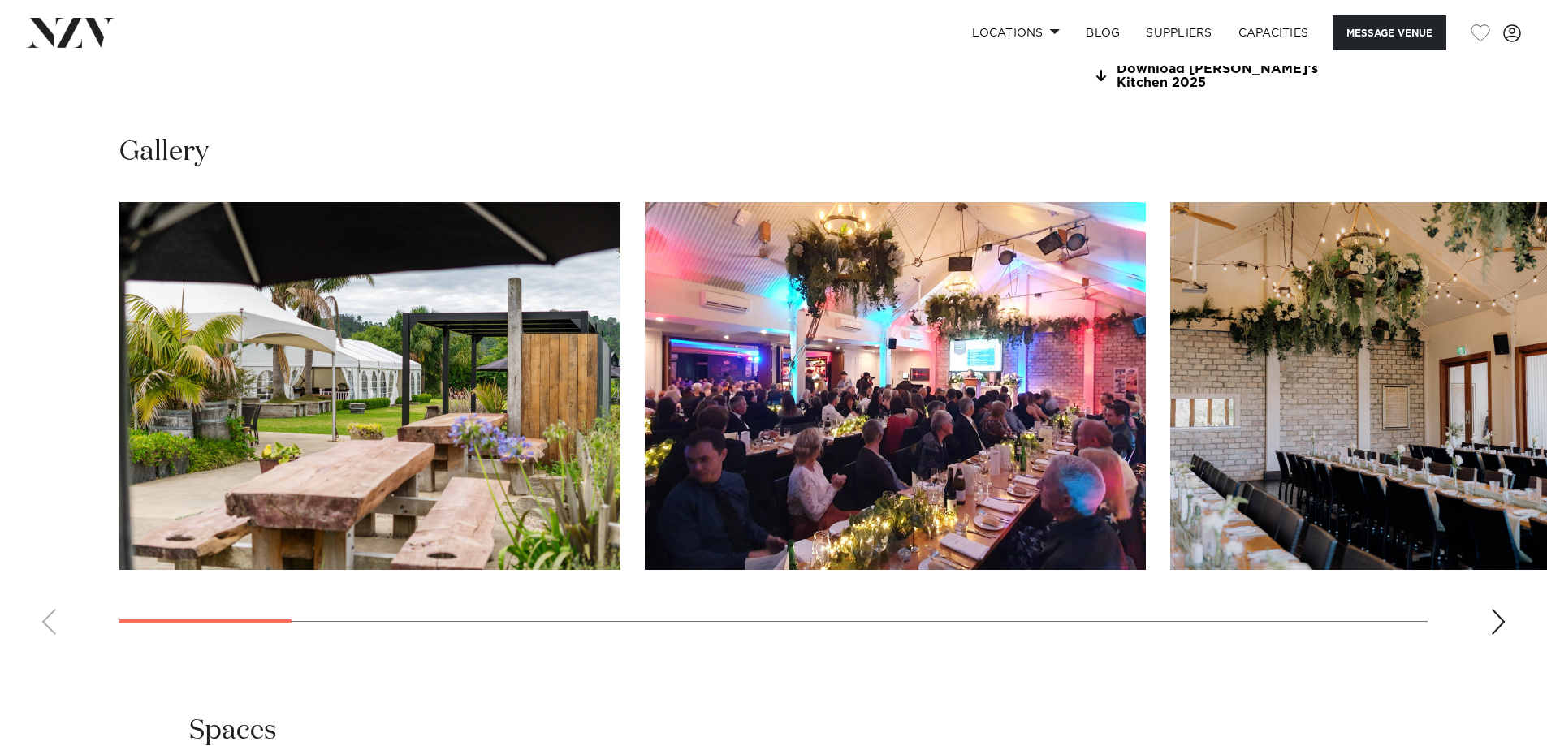
scroll to position [1787, 0]
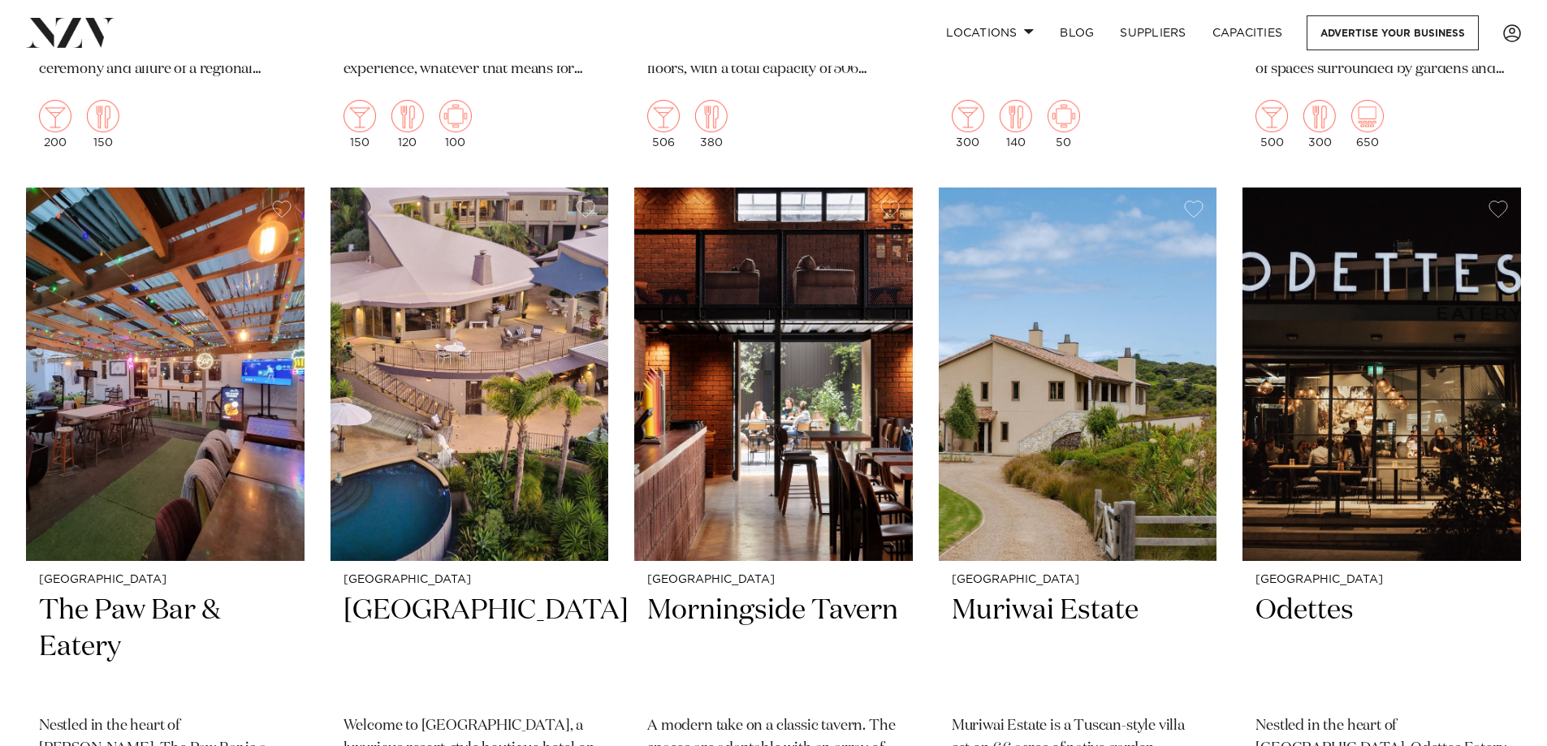
scroll to position [15920, 0]
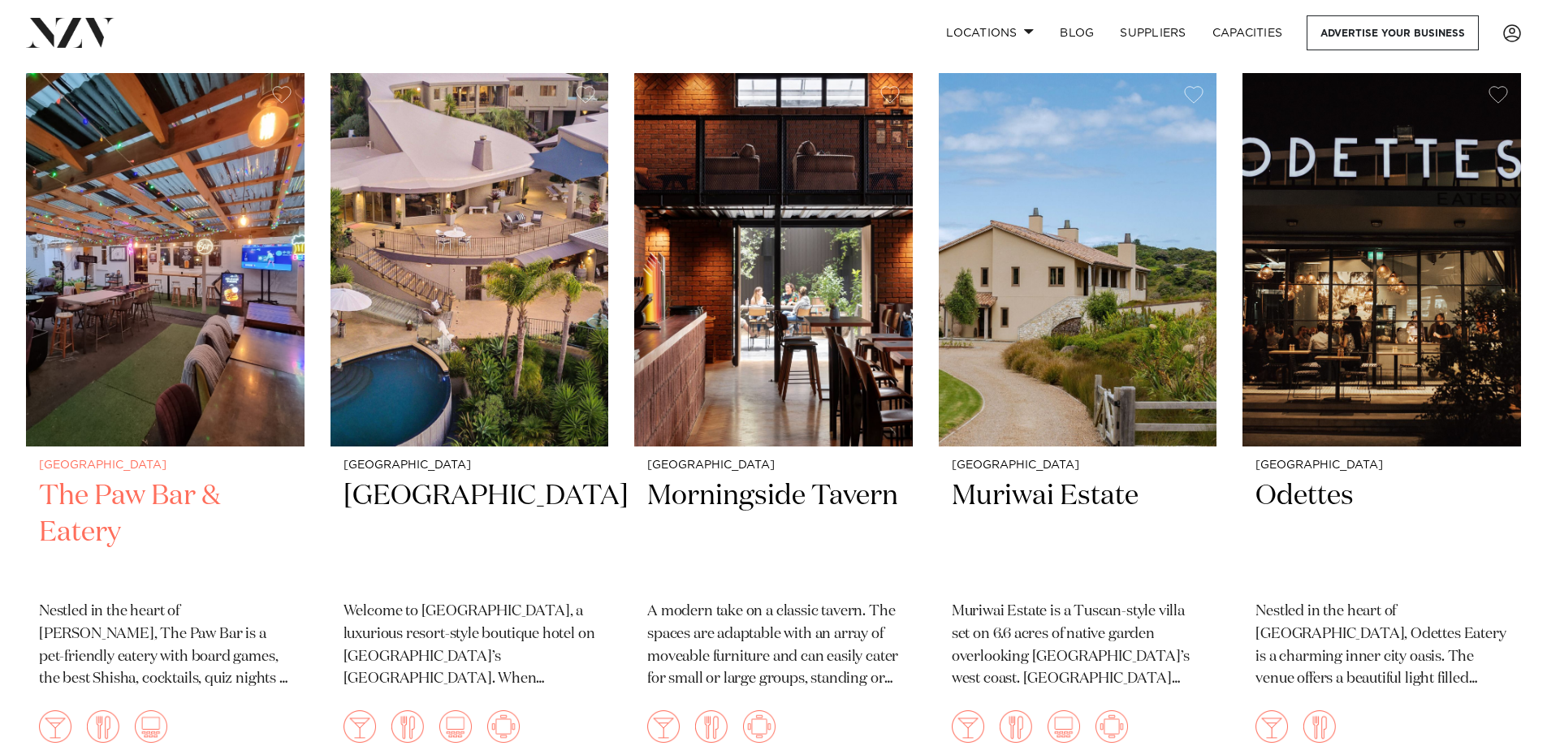
click at [89, 478] on h2 "The Paw Bar & Eatery" at bounding box center [165, 533] width 253 height 110
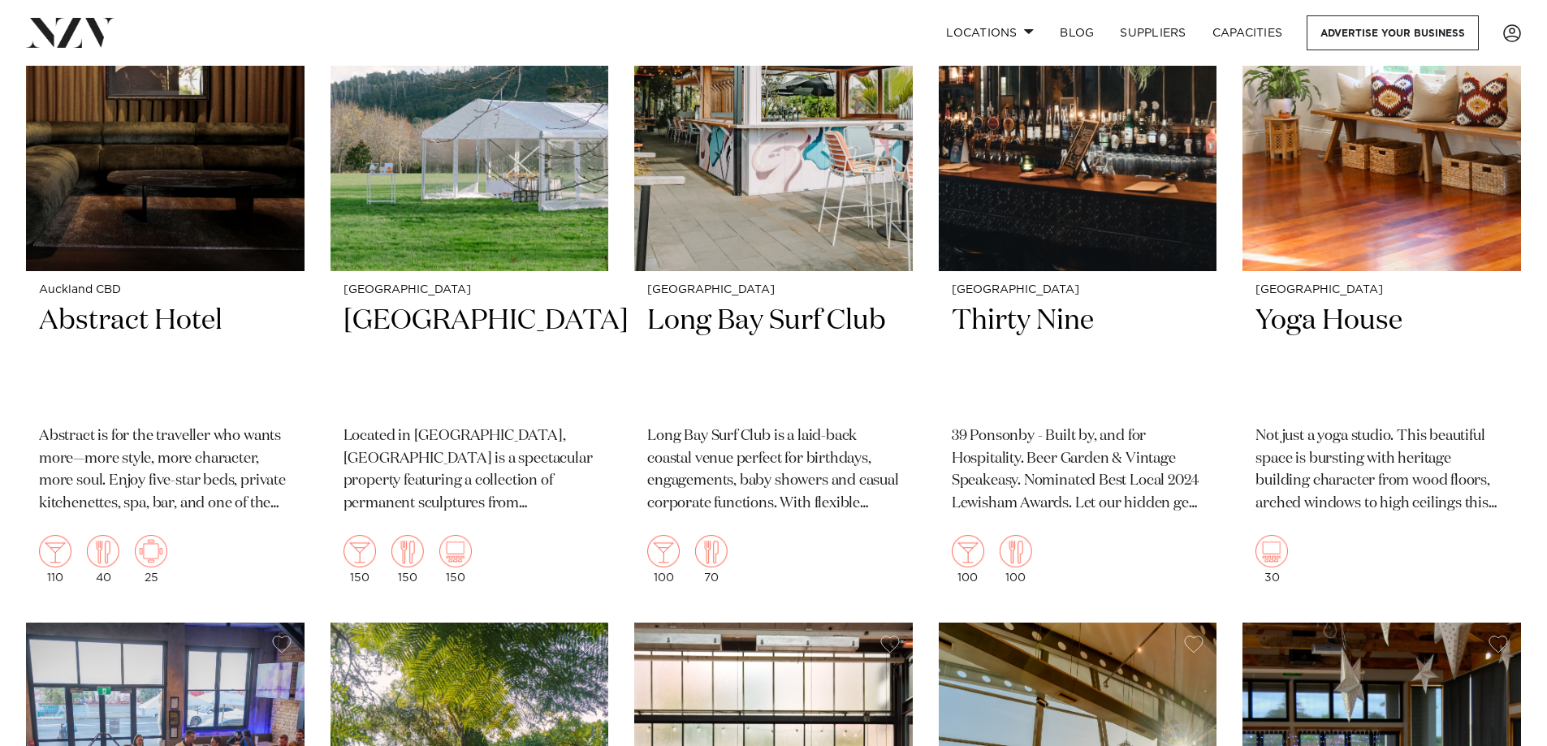
scroll to position [16747, 0]
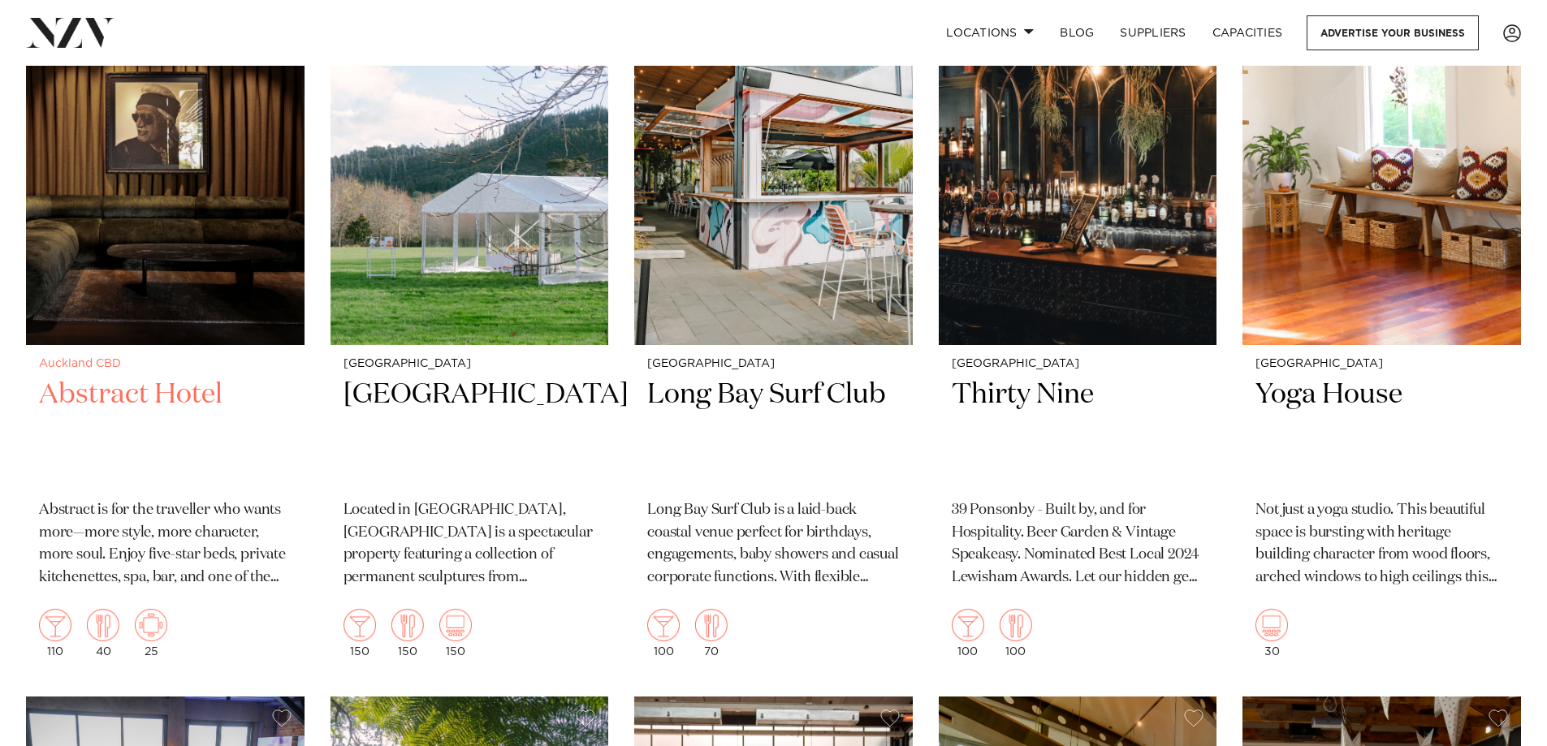
click at [80, 377] on h2 "Abstract Hotel" at bounding box center [165, 432] width 253 height 110
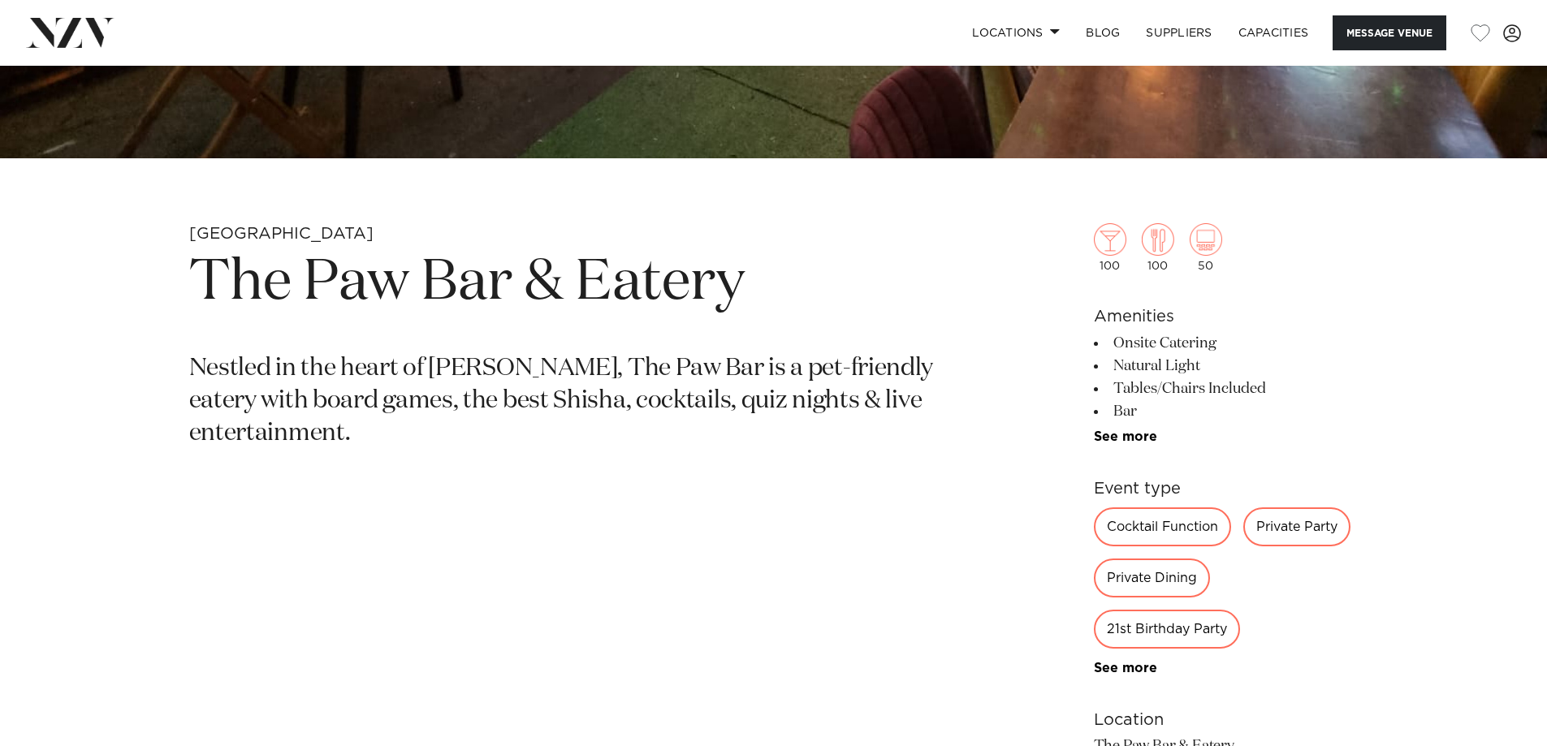
scroll to position [731, 0]
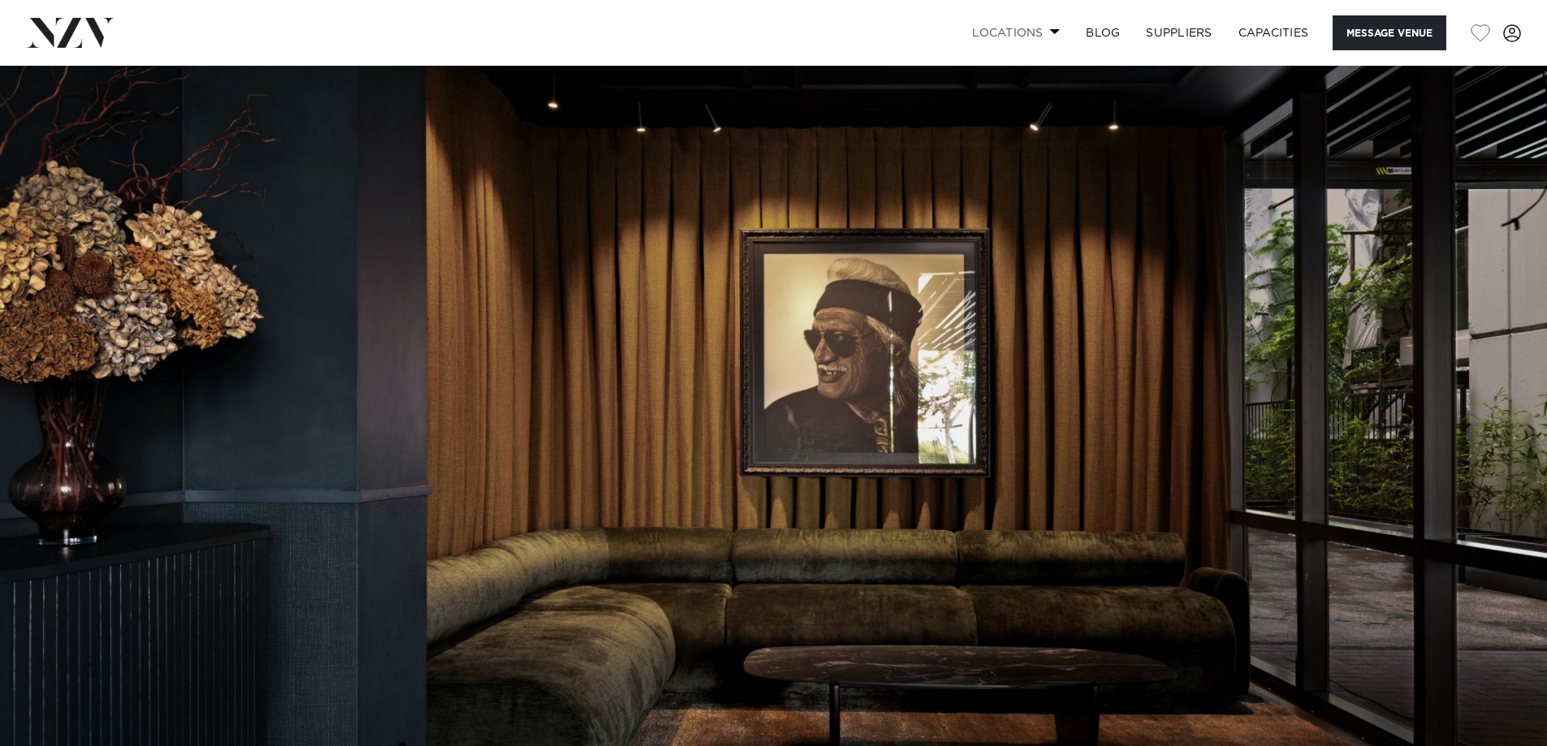
click at [997, 40] on link "Locations" at bounding box center [1016, 32] width 114 height 35
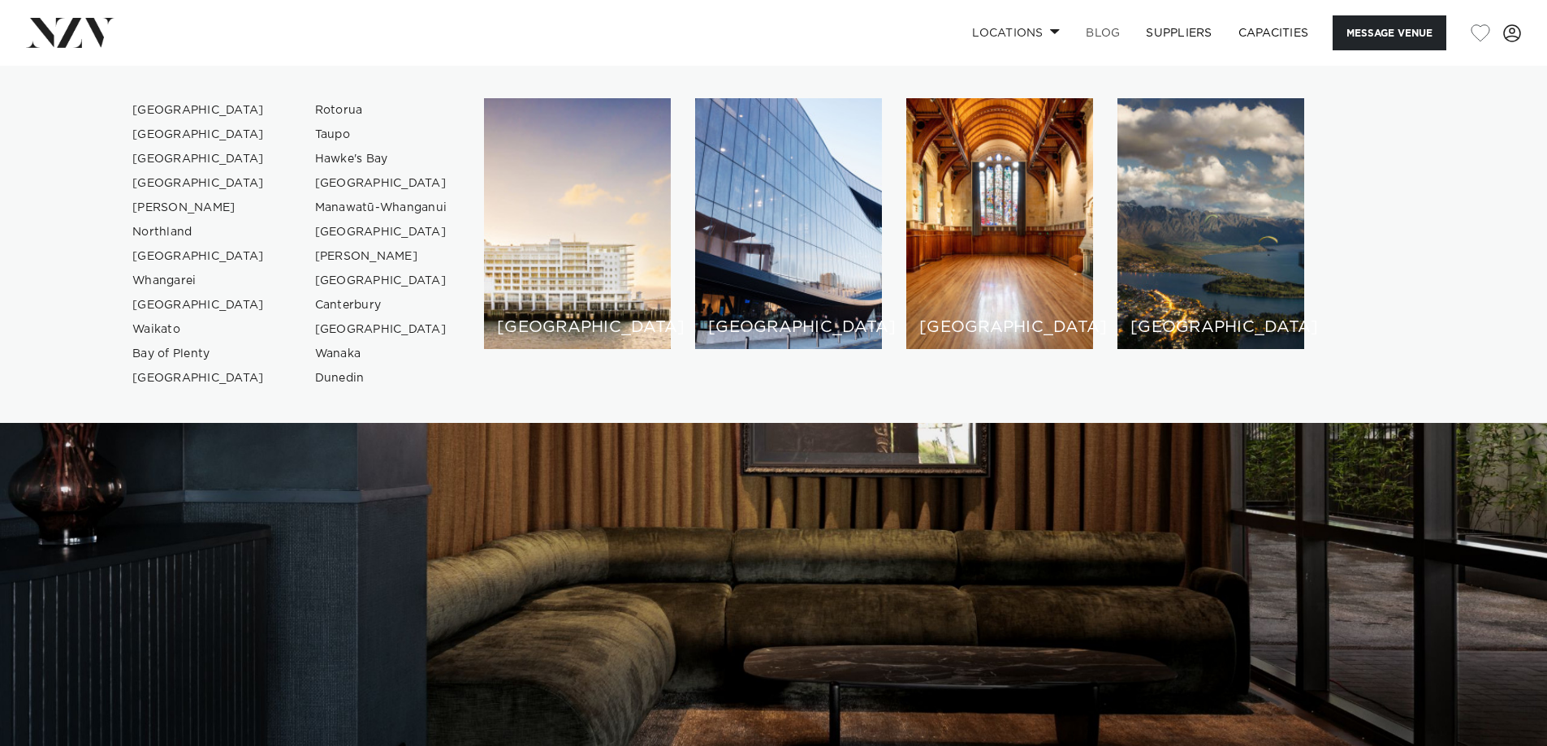
click at [1085, 37] on link "BLOG" at bounding box center [1103, 32] width 60 height 35
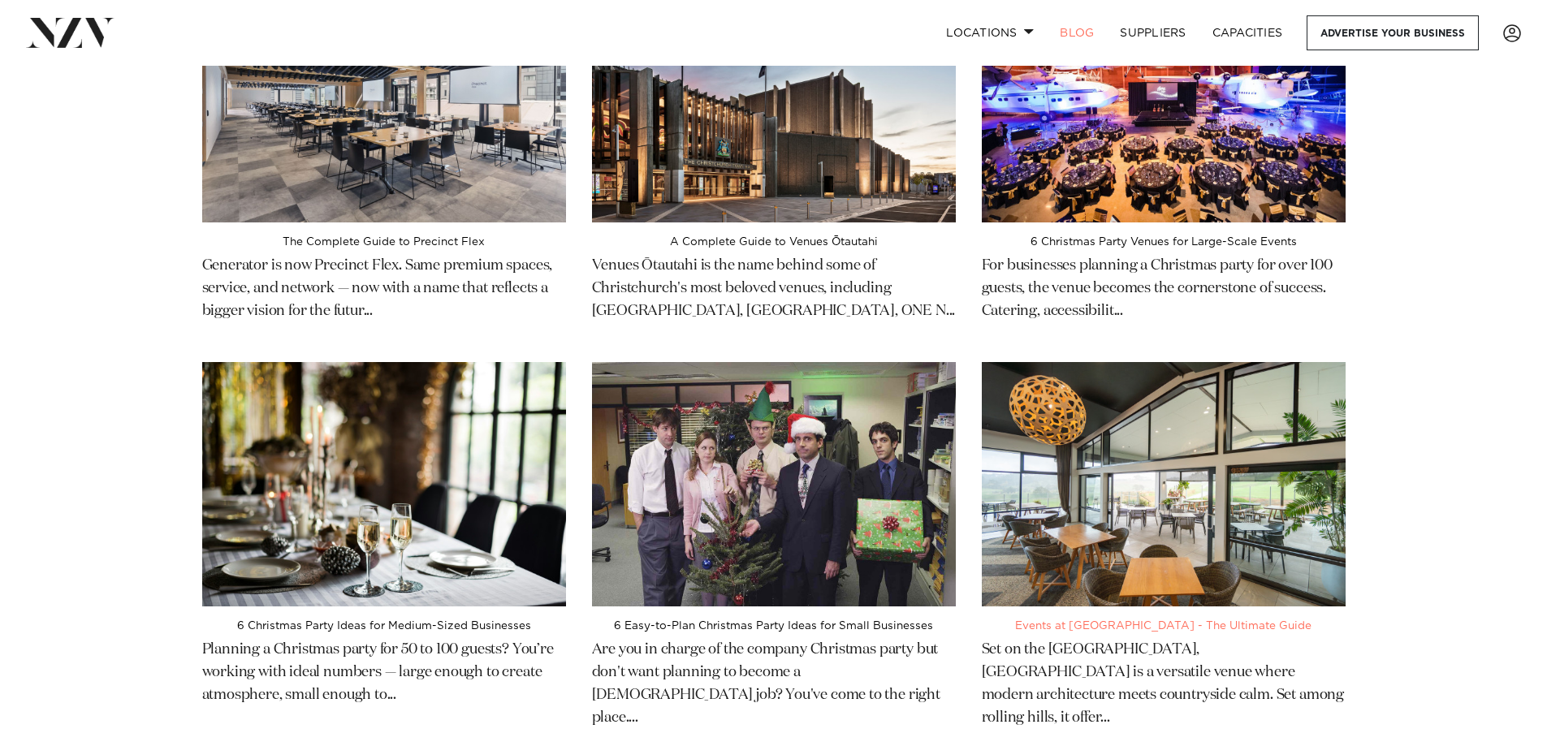
scroll to position [162, 0]
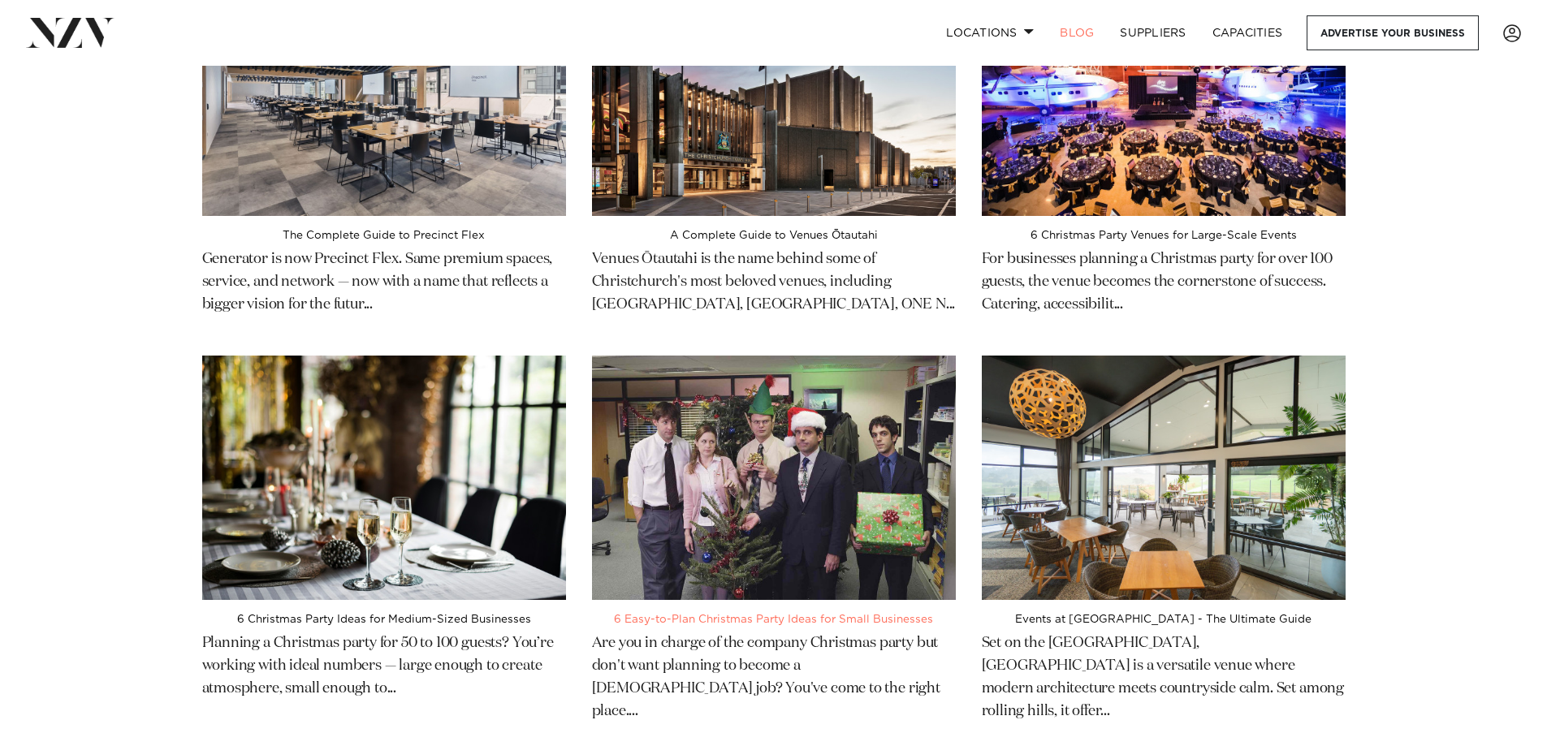
click at [881, 631] on p "Are you in charge of the company Christmas party but don't want planning to bec…" at bounding box center [774, 674] width 364 height 97
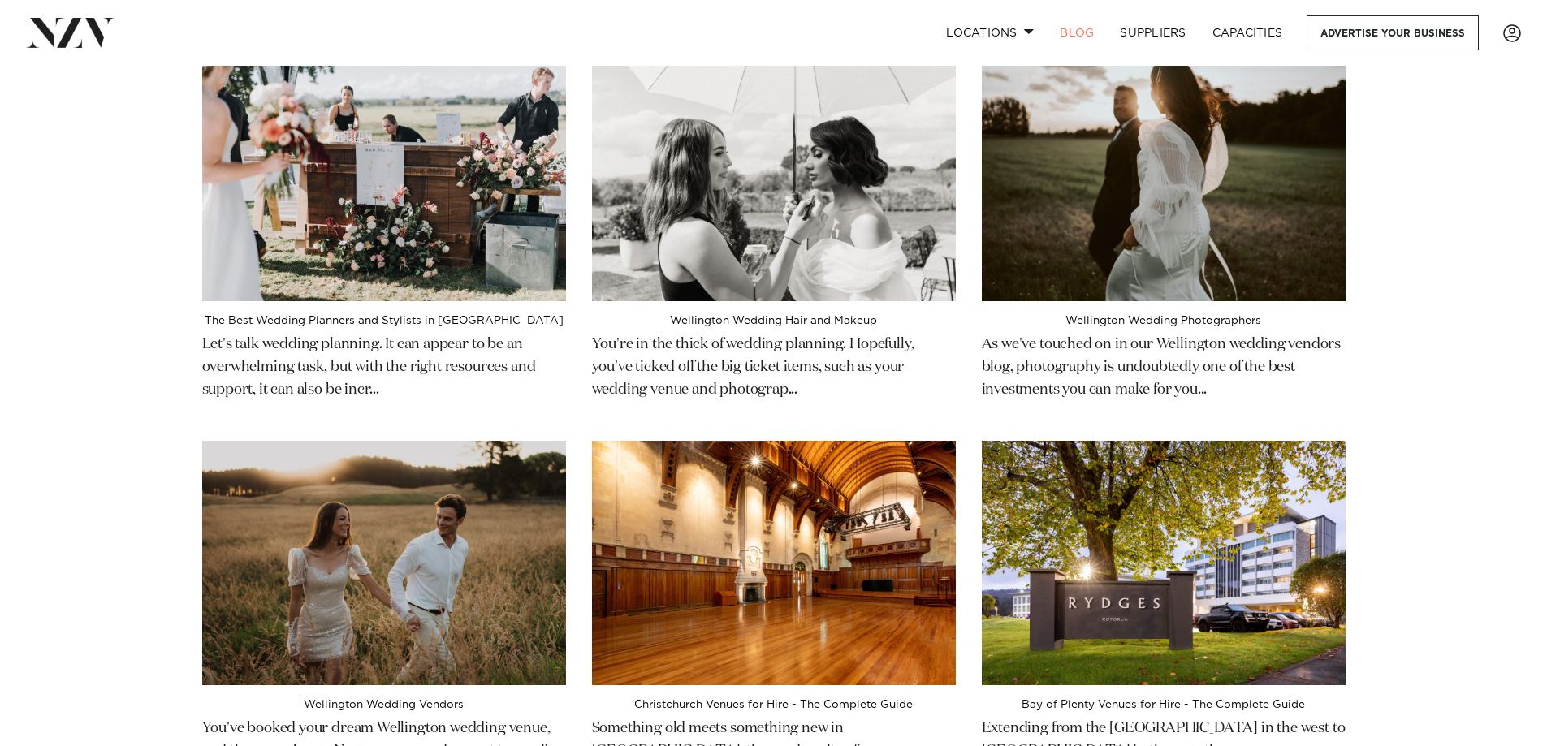
scroll to position [3818, 0]
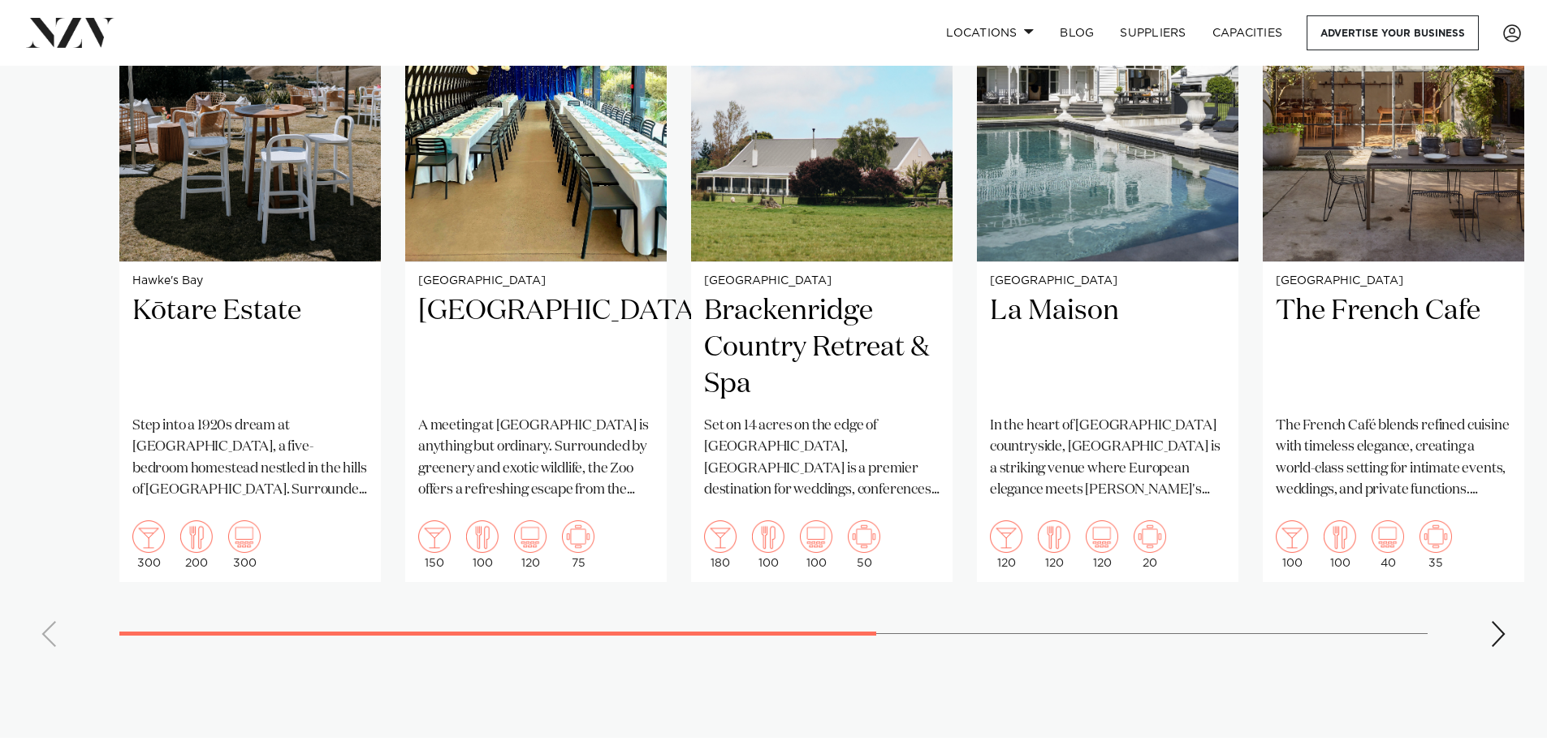
scroll to position [1625, 0]
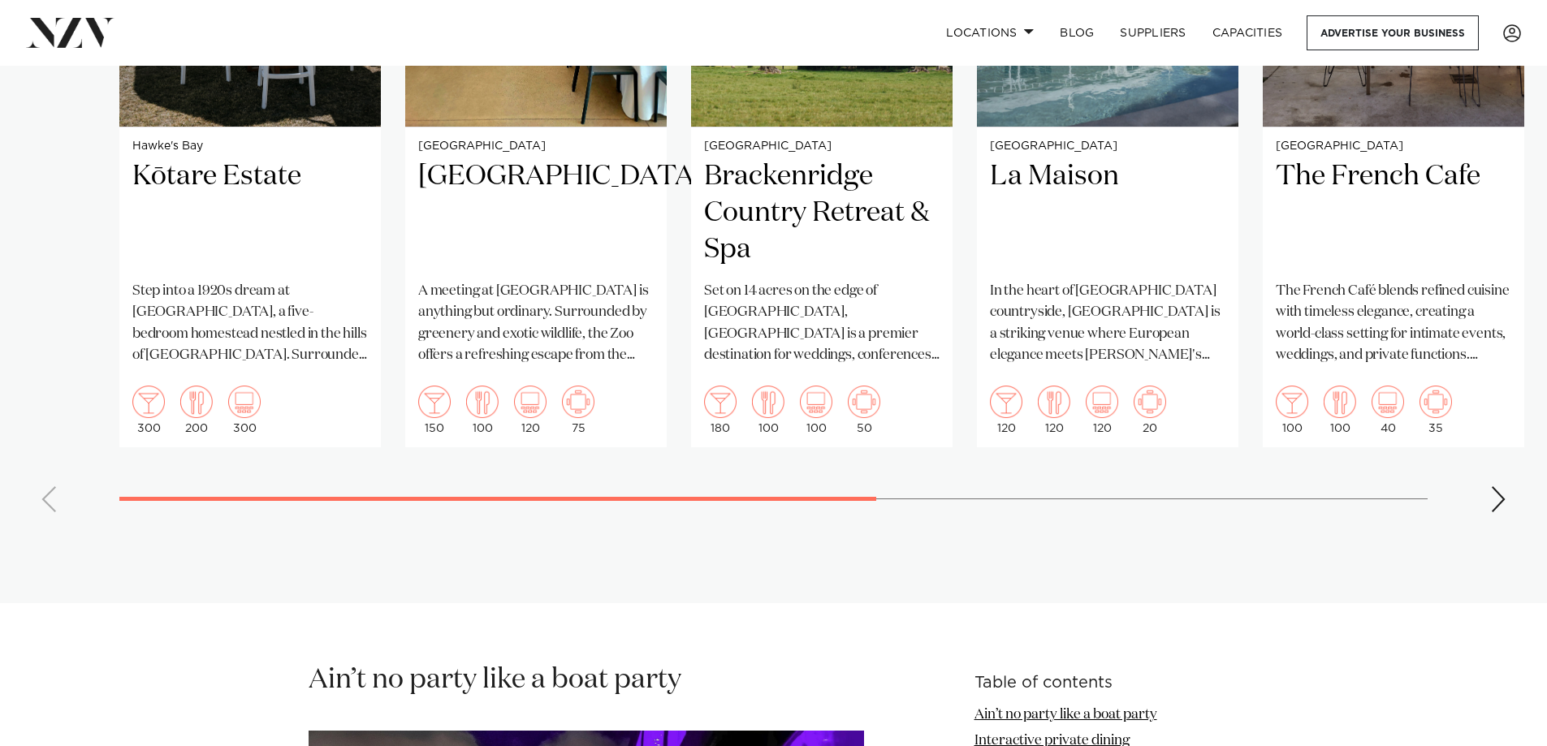
click at [1498, 506] on div "Next slide" at bounding box center [1498, 500] width 16 height 26
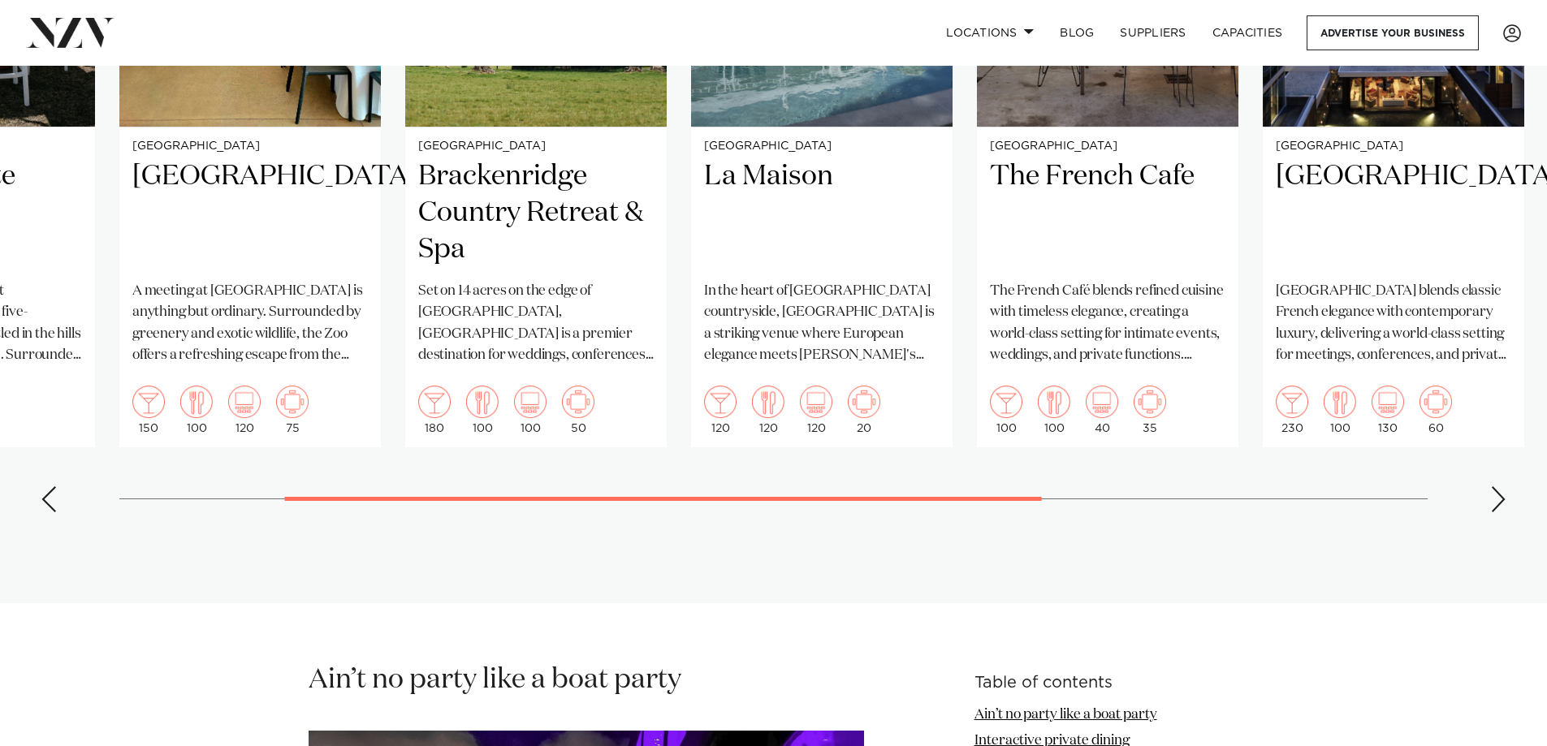
click at [1498, 506] on div "Next slide" at bounding box center [1498, 500] width 16 height 26
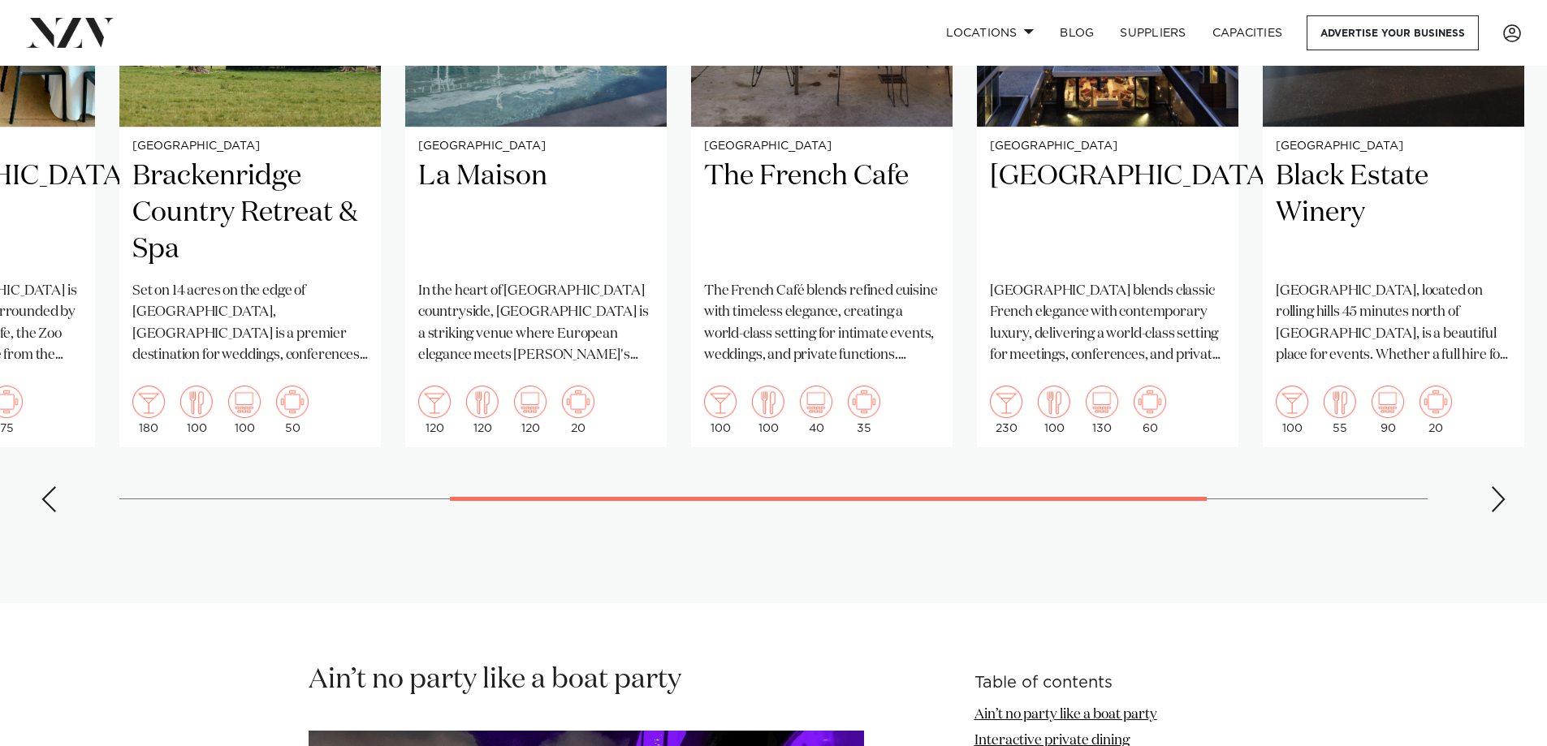
click at [1498, 506] on div "Next slide" at bounding box center [1498, 500] width 16 height 26
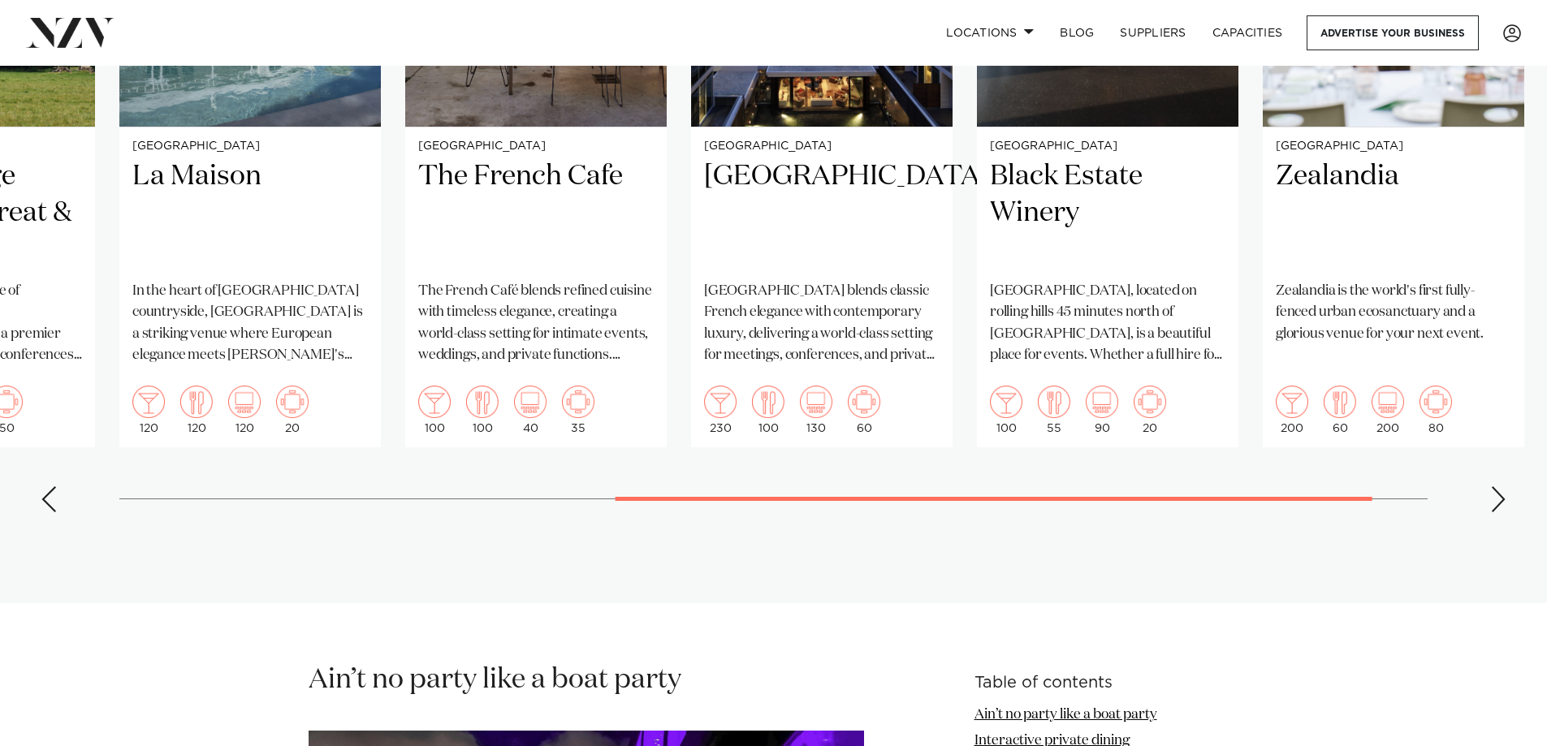
click at [1498, 506] on div "Next slide" at bounding box center [1498, 500] width 16 height 26
click at [1498, 506] on swiper-container "Hawke's Bay Kōtare Estate Step into a 1920s dream at [GEOGRAPHIC_DATA], a five-…" at bounding box center [773, 151] width 1547 height 750
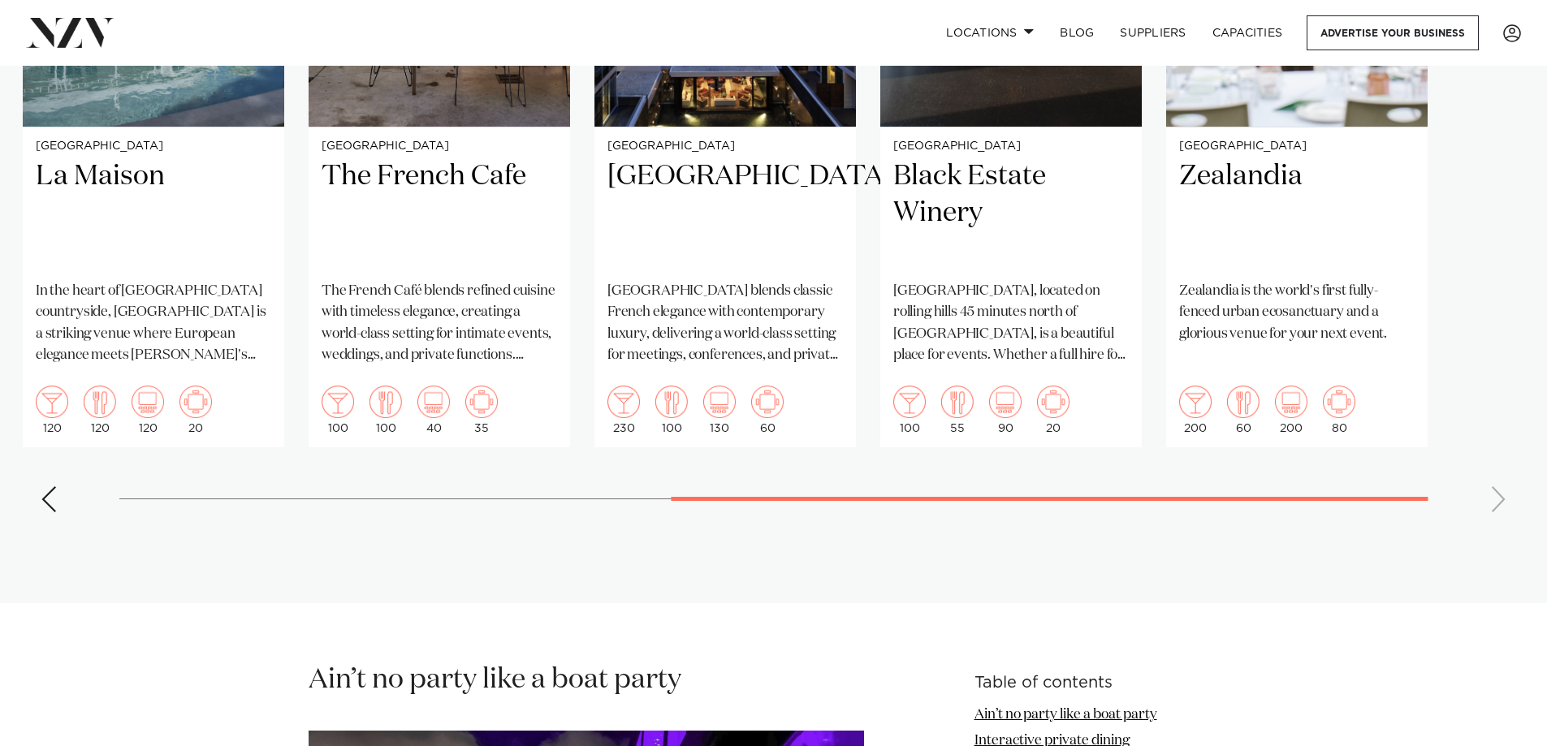
click at [1498, 506] on swiper-container "Hawke's Bay Kōtare Estate Step into a 1920s dream at [GEOGRAPHIC_DATA], a five-…" at bounding box center [773, 151] width 1547 height 750
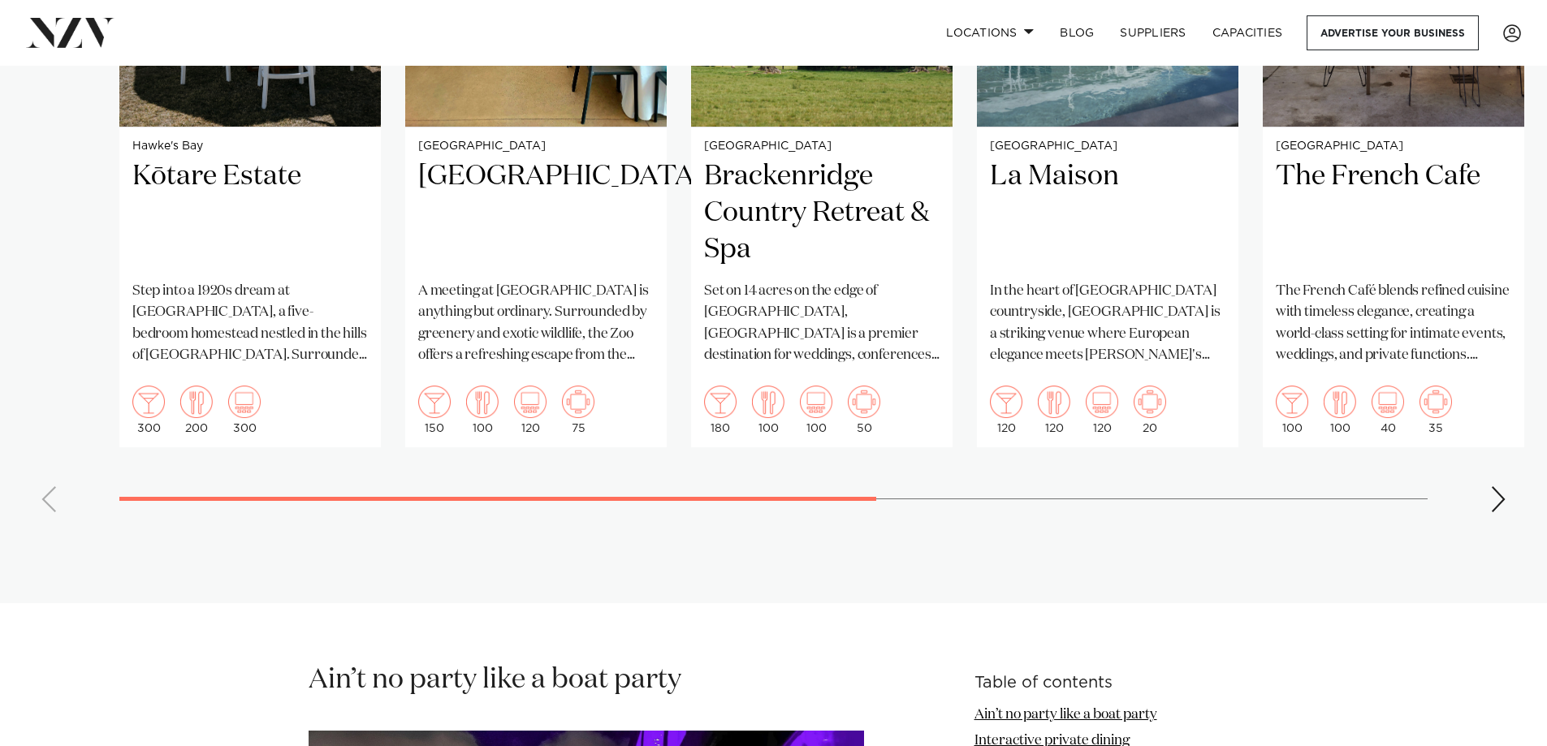
click at [531, 454] on swiper-container "Hawke's Bay Kōtare Estate Step into a 1920s dream at [GEOGRAPHIC_DATA], a five-…" at bounding box center [773, 151] width 1547 height 750
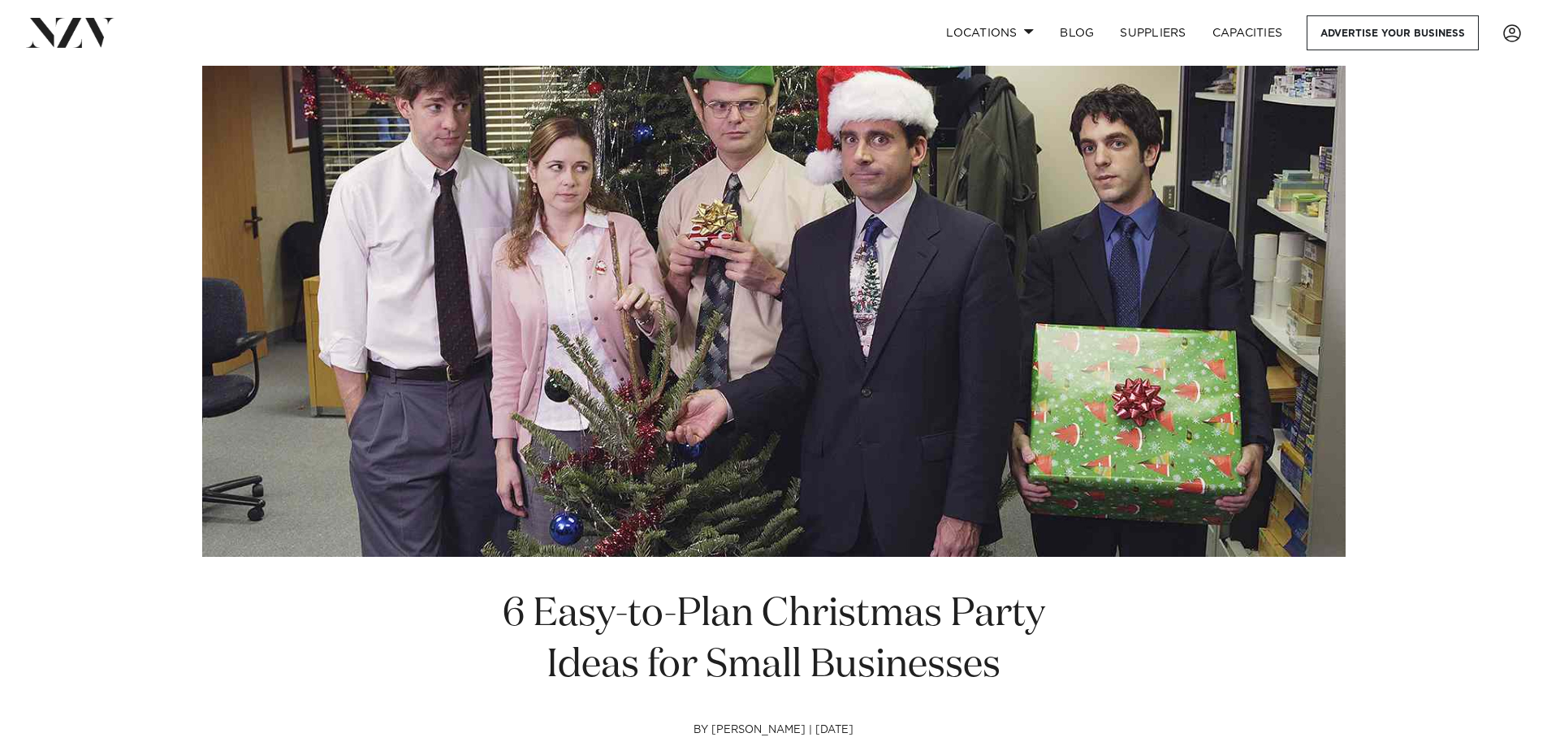
scroll to position [0, 0]
